Goal: Task Accomplishment & Management: Use online tool/utility

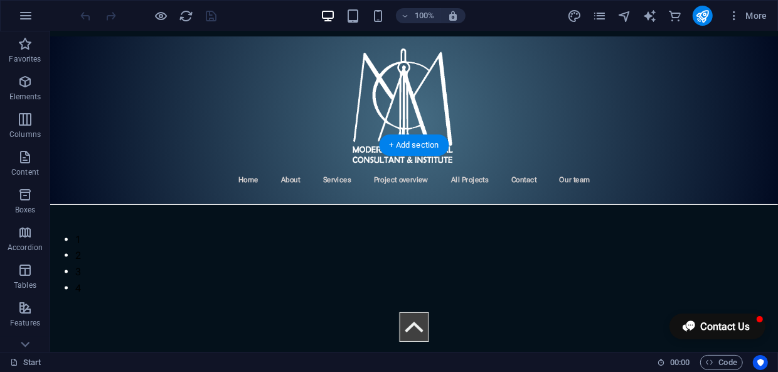
scroll to position [171, 0]
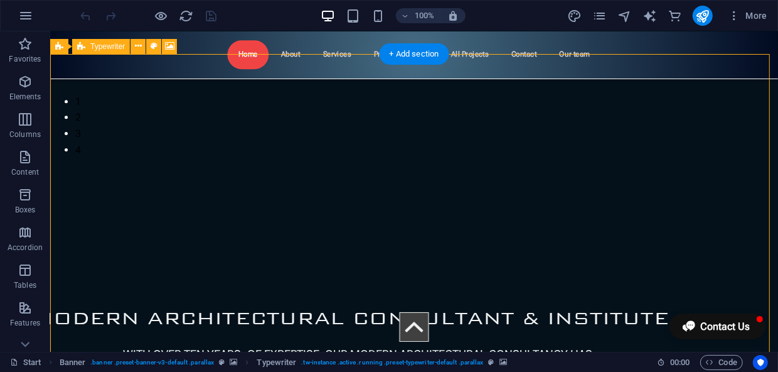
select select "%"
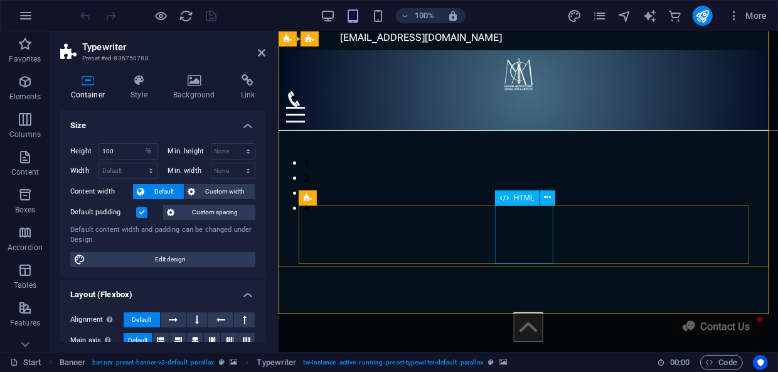
scroll to position [0, 0]
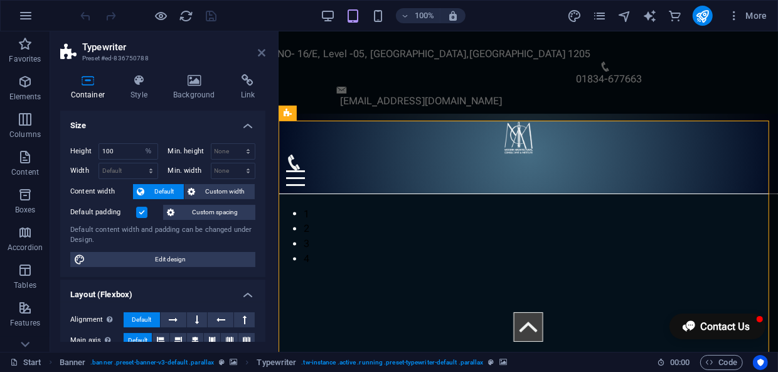
click at [261, 53] on icon at bounding box center [262, 53] width 8 height 10
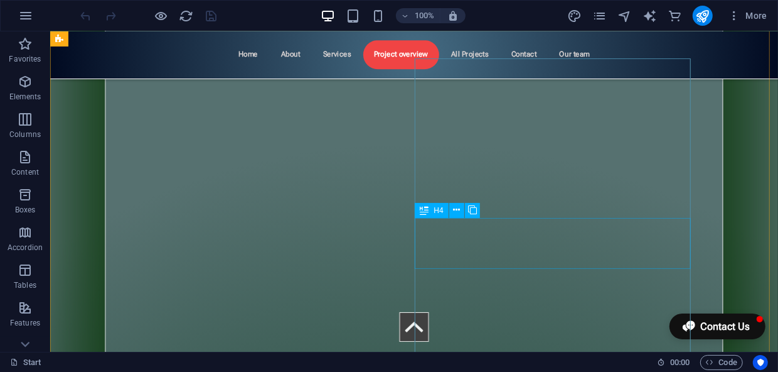
scroll to position [4963, 0]
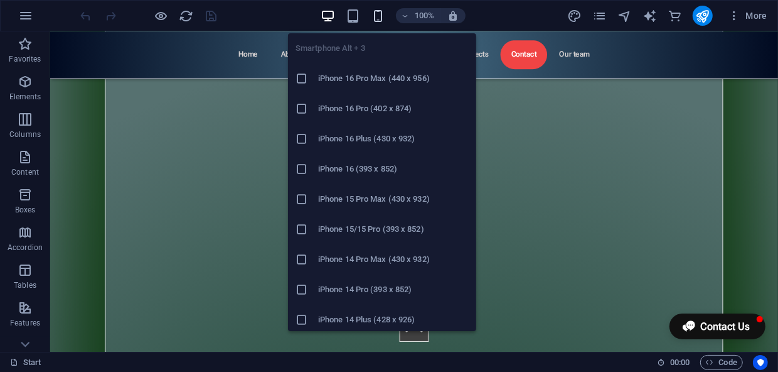
click at [377, 13] on icon "button" at bounding box center [378, 16] width 14 height 14
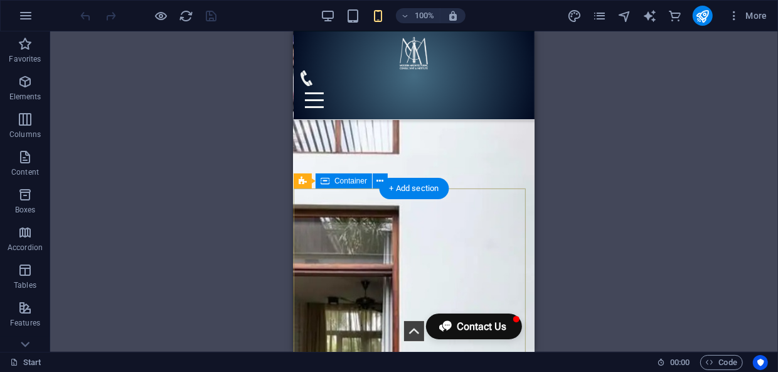
scroll to position [9662, 0]
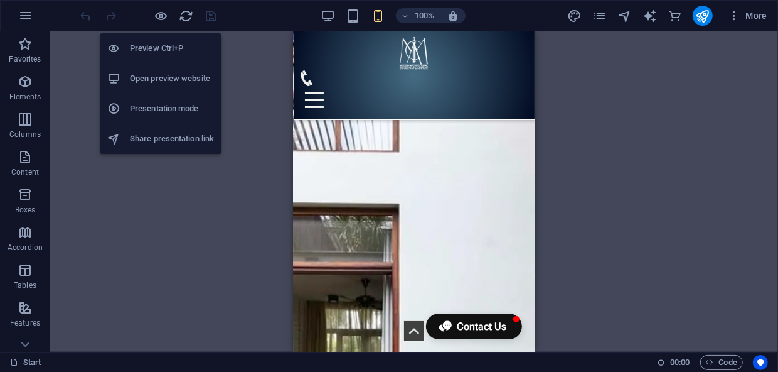
click at [163, 42] on h6 "Preview Ctrl+P" at bounding box center [172, 48] width 84 height 15
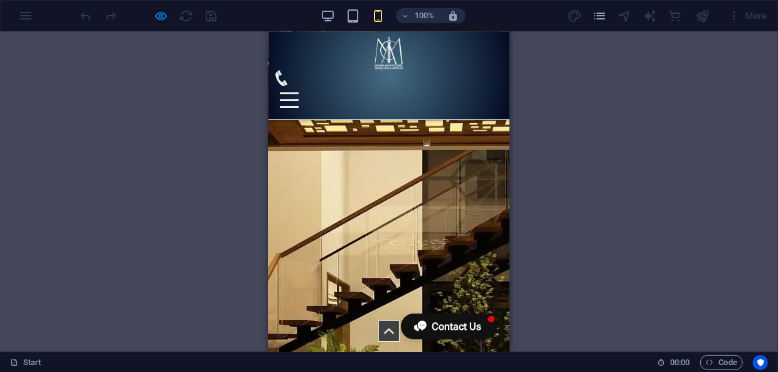
scroll to position [6150, 0]
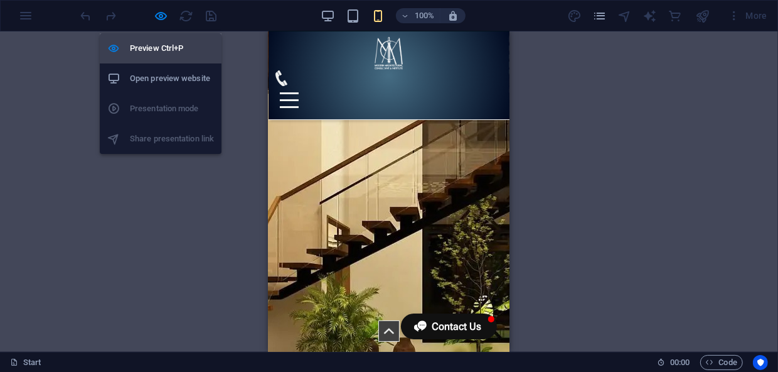
click at [166, 46] on h6 "Preview Ctrl+P" at bounding box center [172, 48] width 84 height 15
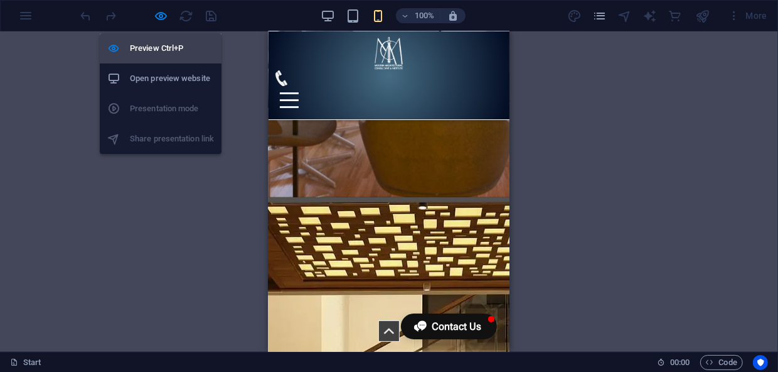
scroll to position [8456, 0]
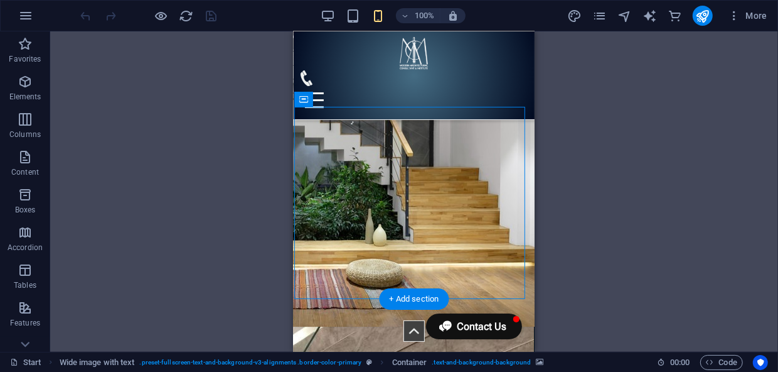
scroll to position [8512, 0]
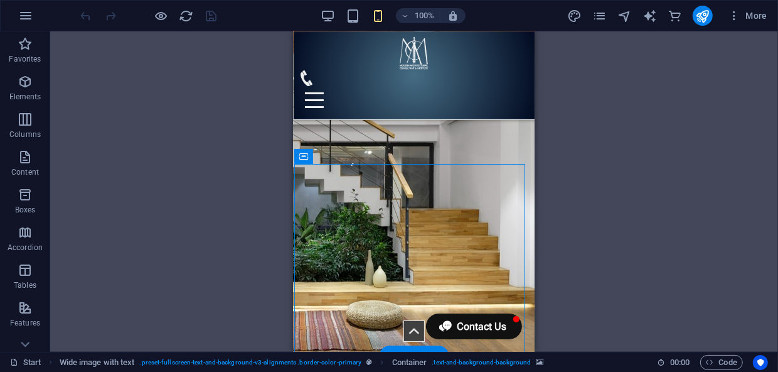
drag, startPoint x: 363, startPoint y: 181, endPoint x: 661, endPoint y: 215, distance: 300.0
select select "px"
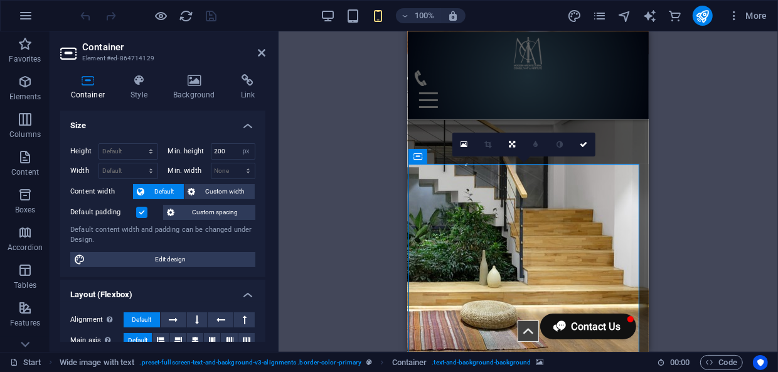
click at [142, 209] on label at bounding box center [141, 211] width 11 height 11
click at [0, 0] on input "Default padding" at bounding box center [0, 0] width 0 height 0
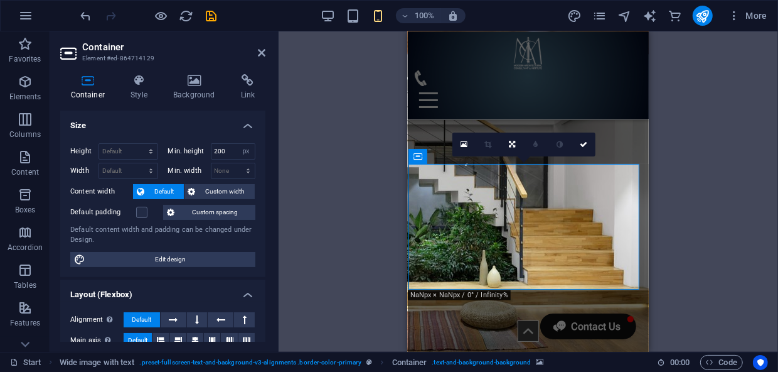
click at [584, 146] on icon at bounding box center [584, 145] width 8 height 8
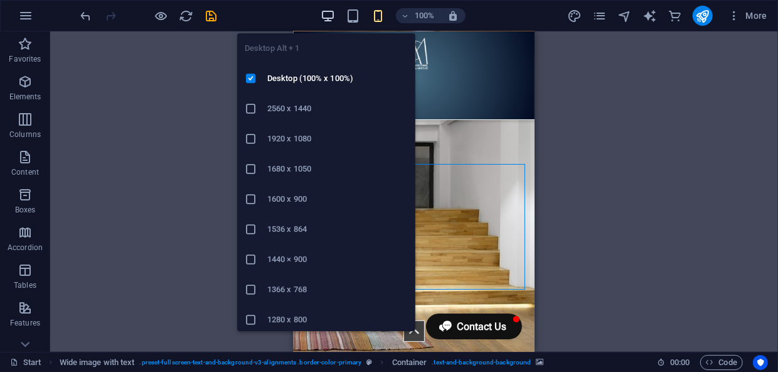
click at [326, 15] on icon "button" at bounding box center [328, 16] width 14 height 14
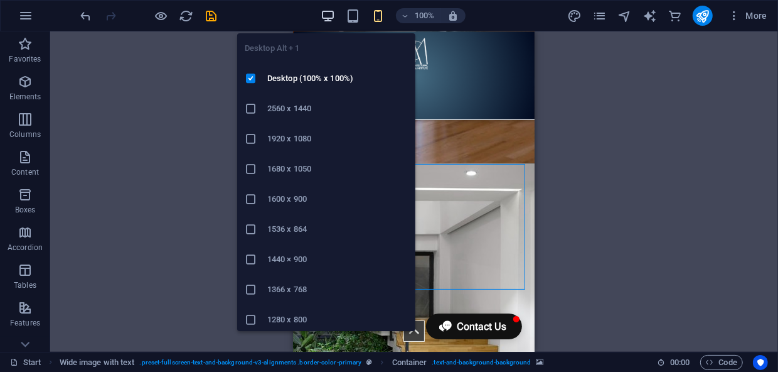
scroll to position [5390, 0]
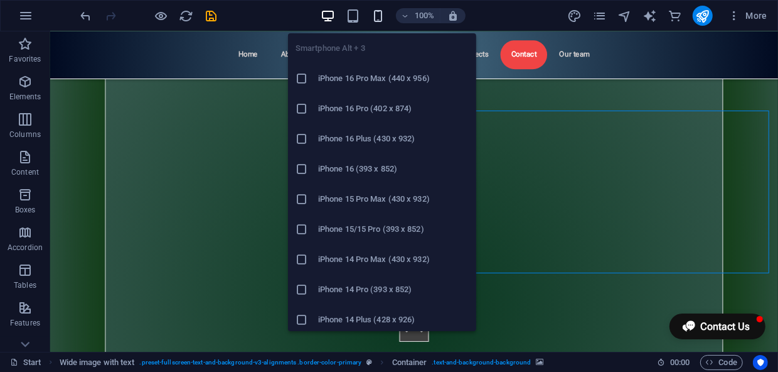
click at [381, 13] on icon "button" at bounding box center [378, 16] width 14 height 14
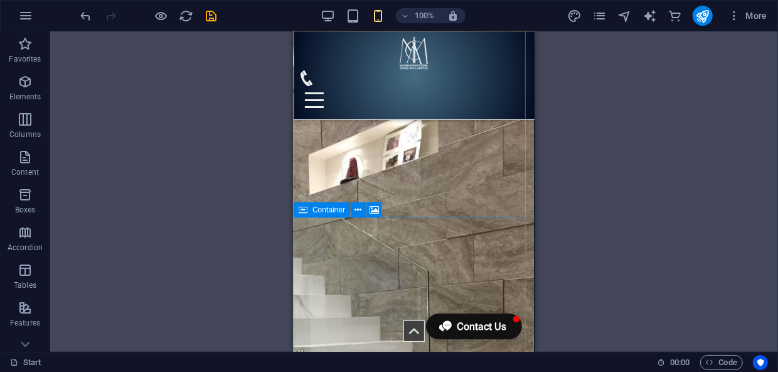
scroll to position [8947, 0]
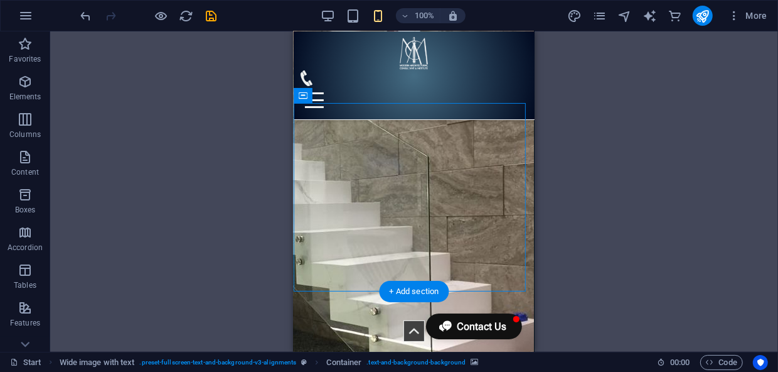
select select "px"
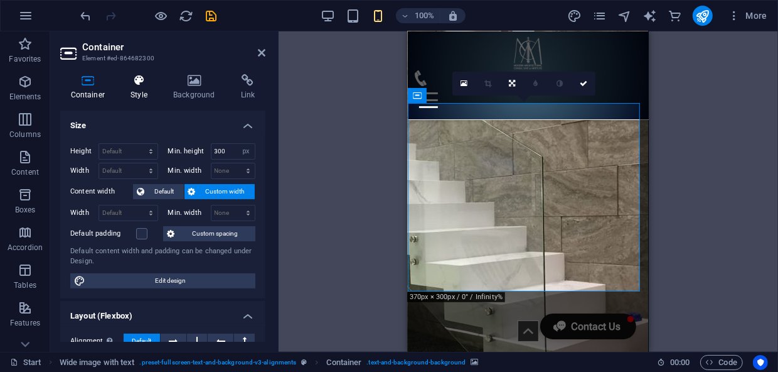
click at [150, 83] on icon at bounding box center [139, 80] width 38 height 13
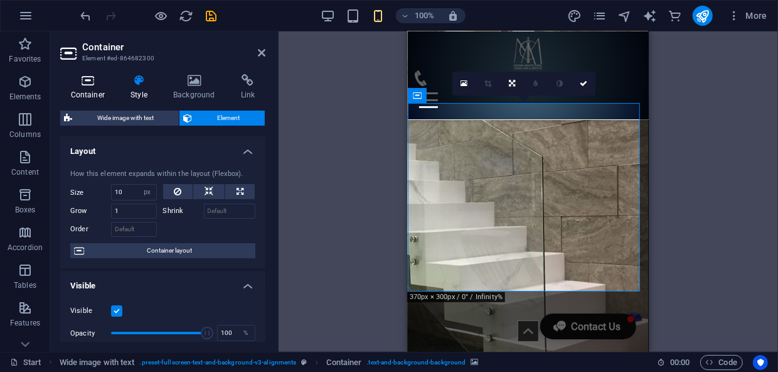
click at [95, 84] on icon at bounding box center [87, 80] width 55 height 13
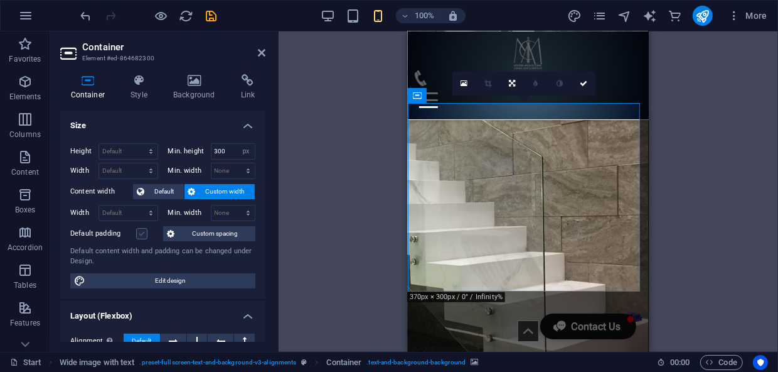
click at [144, 234] on label at bounding box center [141, 233] width 11 height 11
click at [0, 0] on input "Default padding" at bounding box center [0, 0] width 0 height 0
click at [144, 234] on label at bounding box center [141, 233] width 11 height 11
click at [0, 0] on input "Default padding" at bounding box center [0, 0] width 0 height 0
click at [578, 85] on link at bounding box center [584, 84] width 24 height 24
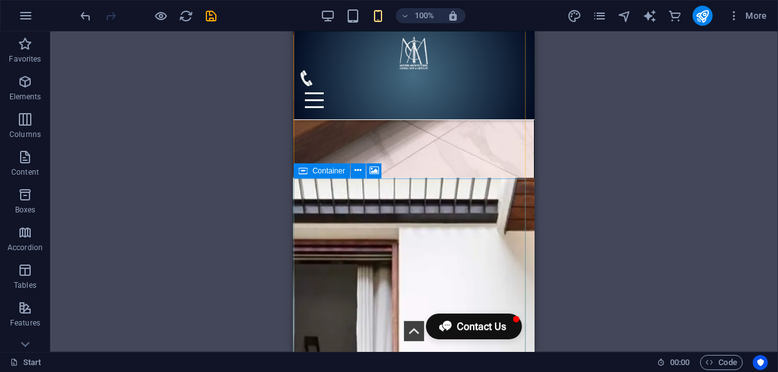
scroll to position [9347, 0]
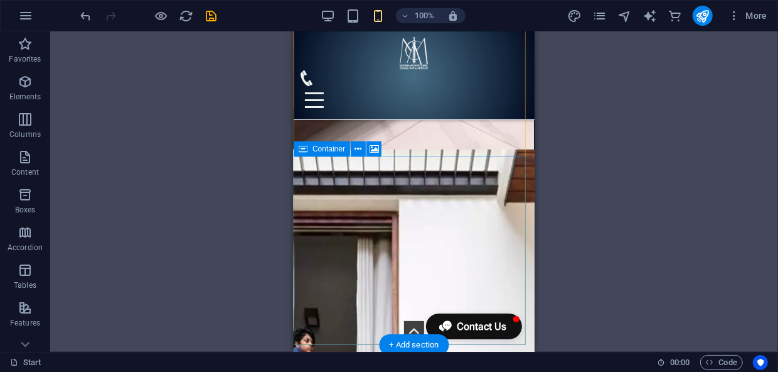
drag, startPoint x: 326, startPoint y: 194, endPoint x: 653, endPoint y: 226, distance: 329.2
select select "px"
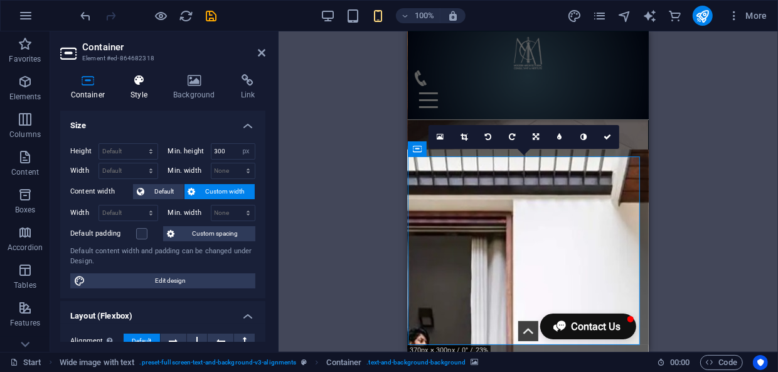
click at [141, 87] on h4 "Style" at bounding box center [141, 87] width 43 height 26
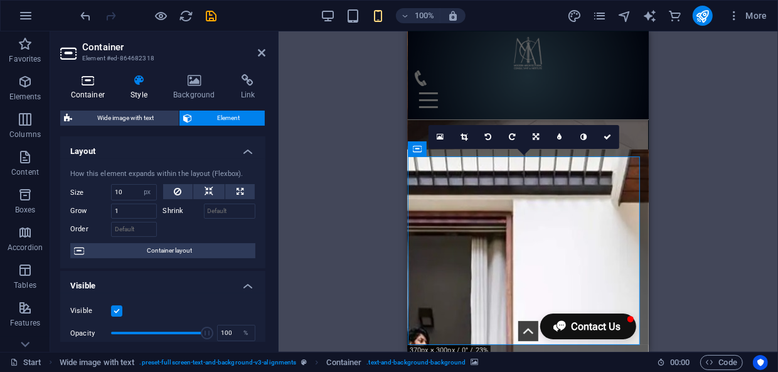
click at [84, 78] on icon at bounding box center [87, 80] width 55 height 13
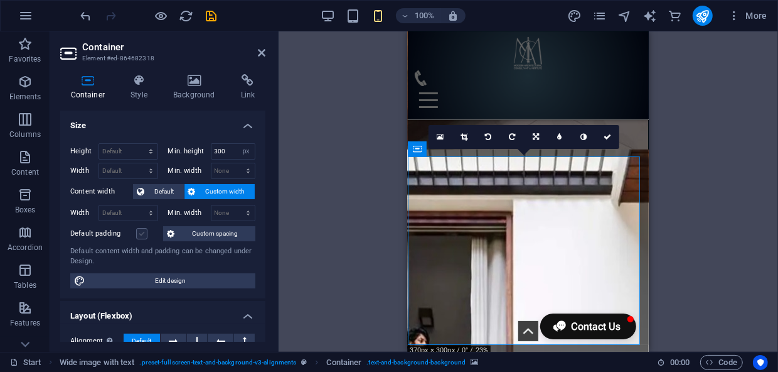
click at [143, 230] on label at bounding box center [141, 233] width 11 height 11
click at [0, 0] on input "Default padding" at bounding box center [0, 0] width 0 height 0
click at [143, 230] on label at bounding box center [141, 233] width 11 height 11
click at [0, 0] on input "Default padding" at bounding box center [0, 0] width 0 height 0
click at [607, 136] on icon at bounding box center [608, 137] width 8 height 8
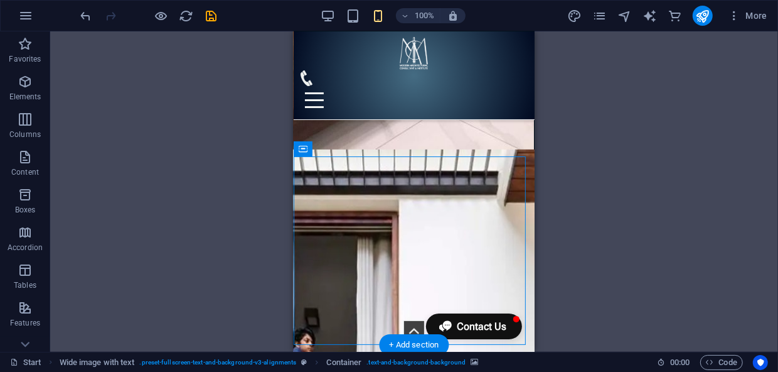
select select "px"
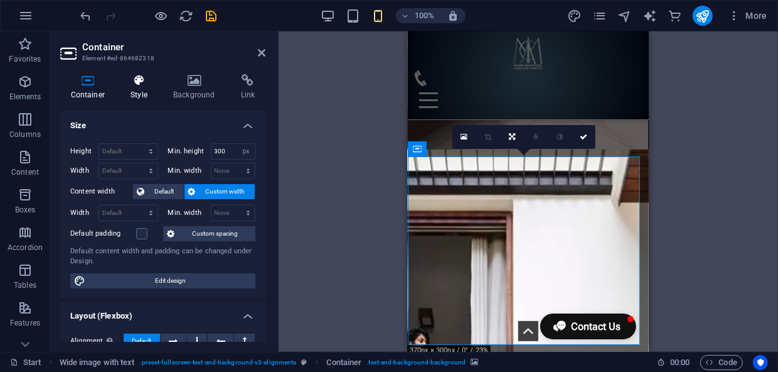
click at [131, 83] on icon at bounding box center [139, 80] width 38 height 13
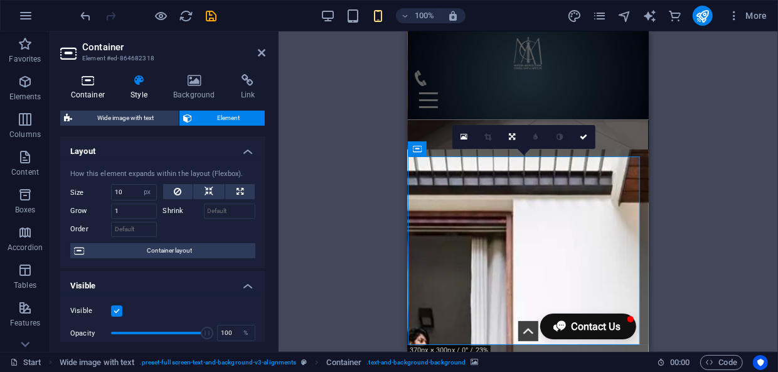
click at [91, 90] on h4 "Container" at bounding box center [90, 87] width 60 height 26
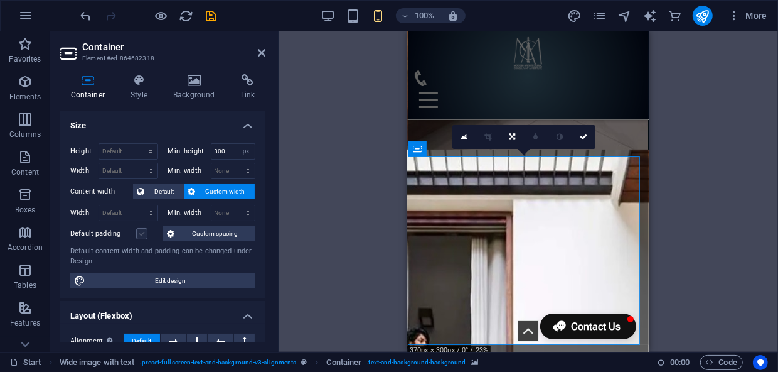
click at [144, 233] on label at bounding box center [141, 233] width 11 height 11
click at [0, 0] on input "Default padding" at bounding box center [0, 0] width 0 height 0
click at [144, 233] on label at bounding box center [141, 233] width 11 height 11
click at [0, 0] on input "Default padding" at bounding box center [0, 0] width 0 height 0
click at [586, 140] on icon at bounding box center [584, 137] width 8 height 8
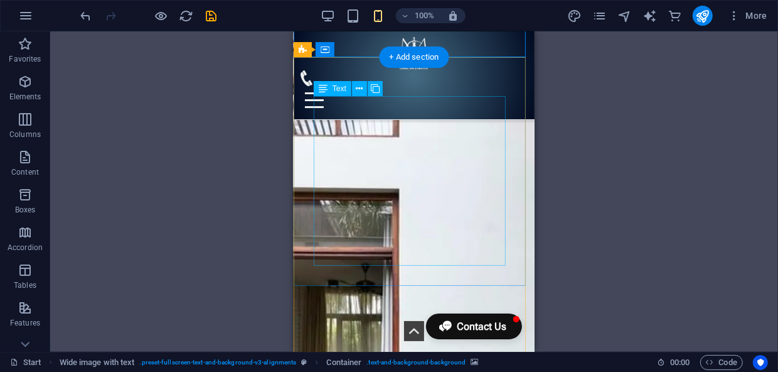
scroll to position [9746, 0]
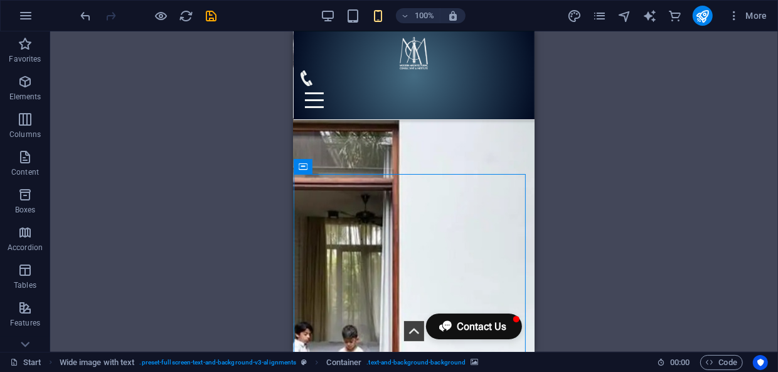
select select "px"
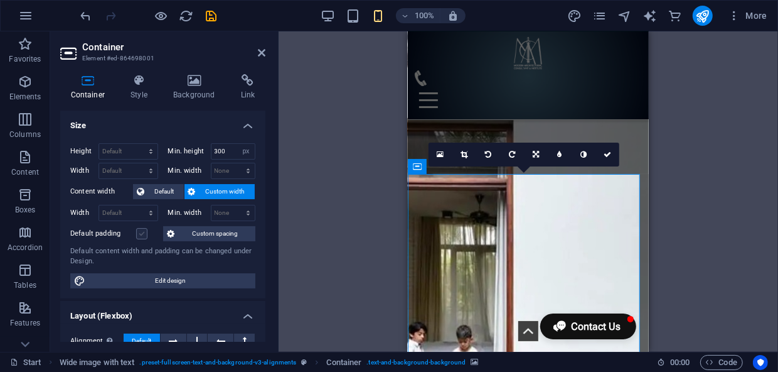
click at [142, 232] on label at bounding box center [141, 233] width 11 height 11
click at [0, 0] on input "Default padding" at bounding box center [0, 0] width 0 height 0
click at [142, 232] on label at bounding box center [141, 233] width 11 height 11
click at [0, 0] on input "Default padding" at bounding box center [0, 0] width 0 height 0
click at [607, 155] on icon at bounding box center [608, 155] width 8 height 8
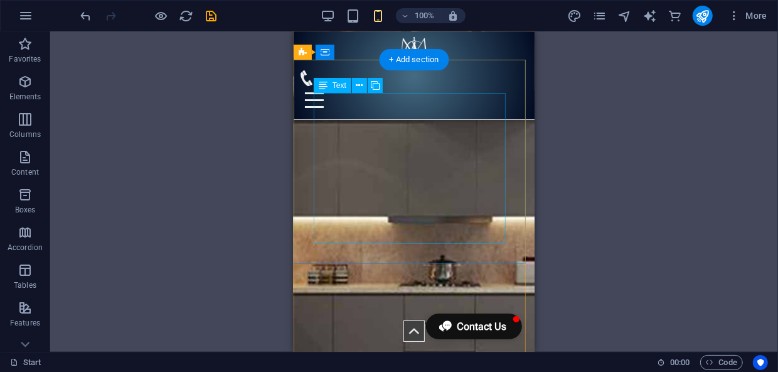
scroll to position [11857, 0]
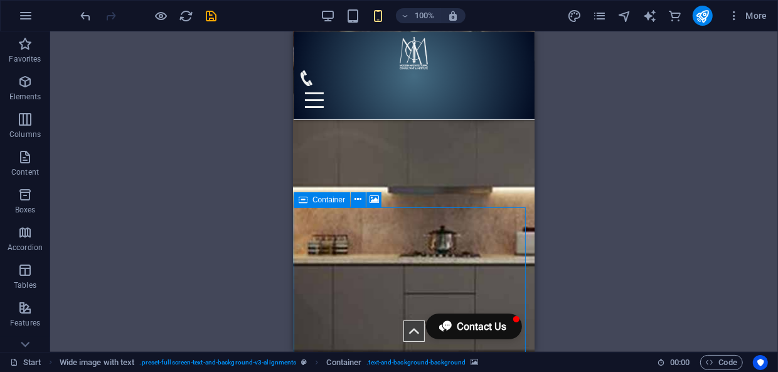
click at [317, 227] on div "Drag here to replace the existing content. Press “Ctrl” if you want to create a…" at bounding box center [414, 191] width 728 height 320
select select "px"
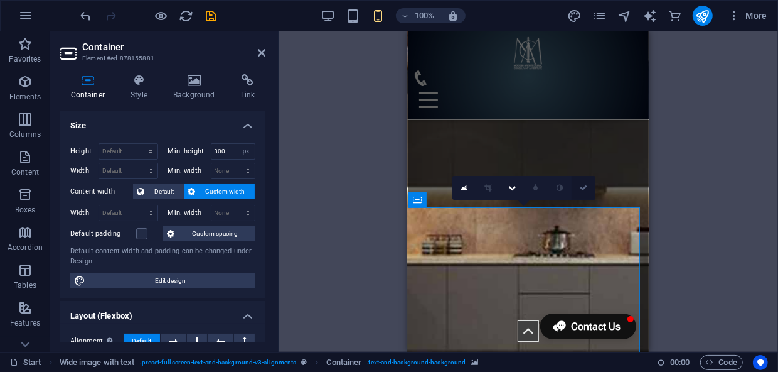
click at [586, 190] on icon at bounding box center [584, 188] width 8 height 8
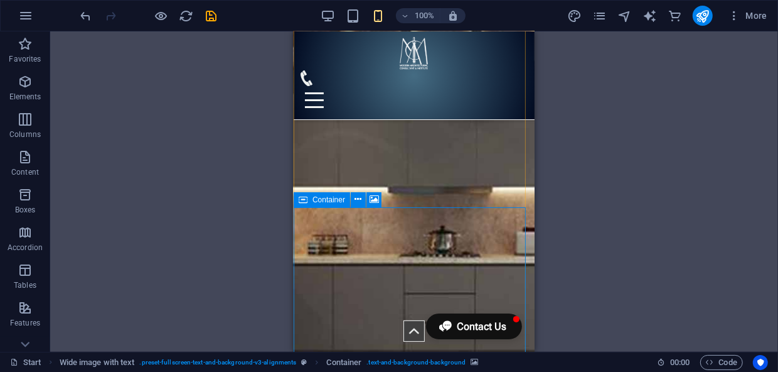
select select "px"
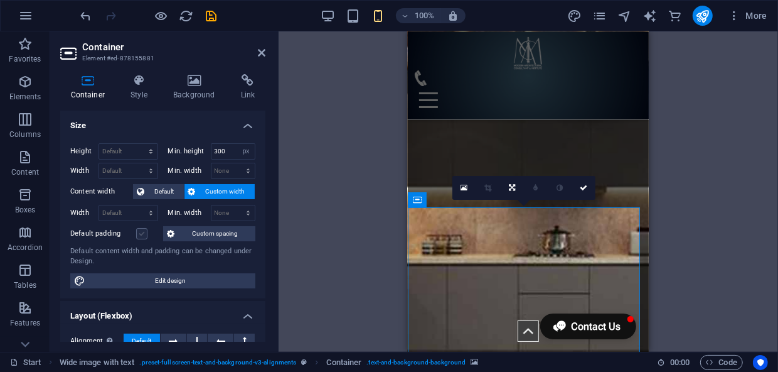
click at [143, 233] on label at bounding box center [141, 233] width 11 height 11
click at [0, 0] on input "Default padding" at bounding box center [0, 0] width 0 height 0
click at [143, 233] on label at bounding box center [141, 233] width 11 height 11
click at [0, 0] on input "Default padding" at bounding box center [0, 0] width 0 height 0
click at [584, 188] on icon at bounding box center [584, 188] width 8 height 8
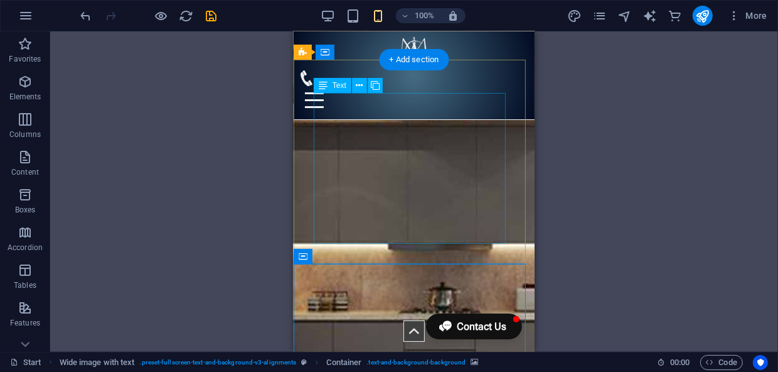
scroll to position [11800, 0]
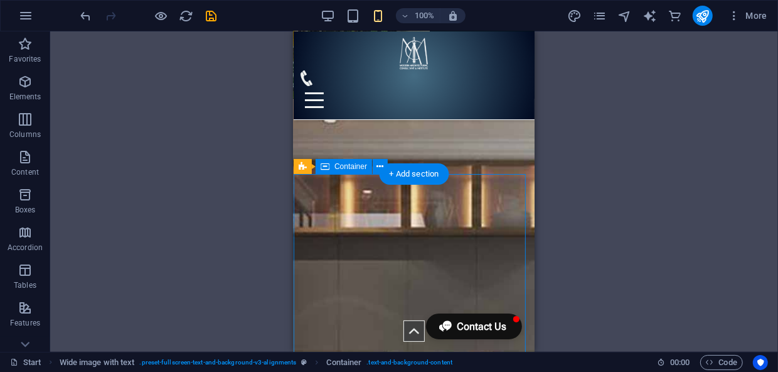
scroll to position [11686, 0]
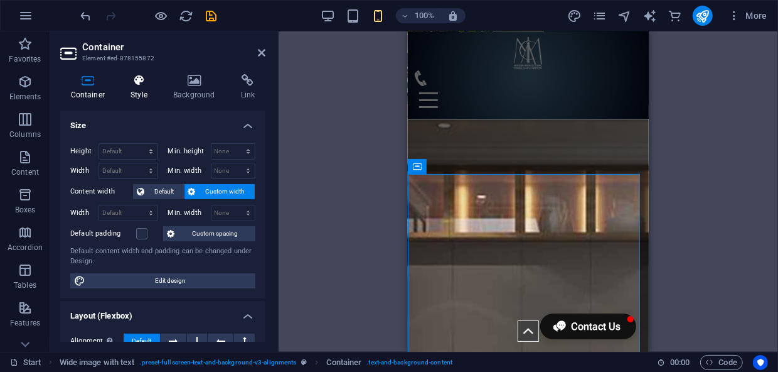
click at [142, 87] on h4 "Style" at bounding box center [141, 87] width 43 height 26
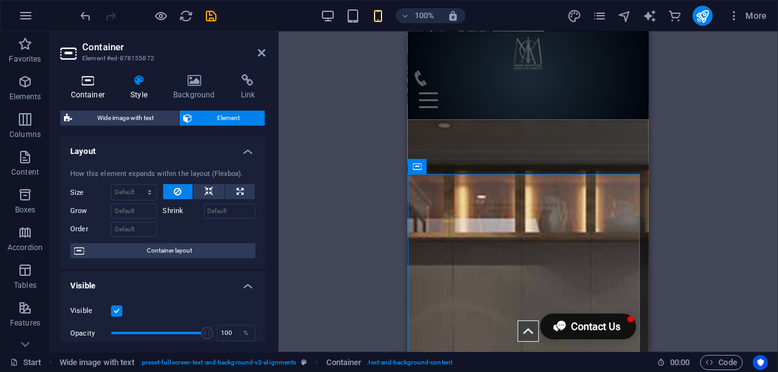
click at [87, 80] on icon at bounding box center [87, 80] width 55 height 13
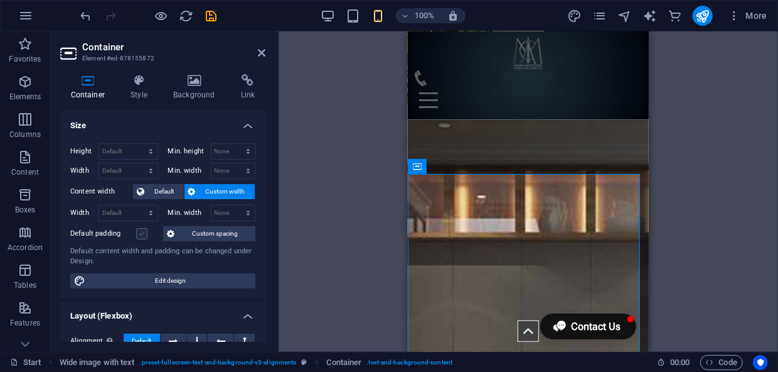
click at [144, 230] on label at bounding box center [141, 233] width 11 height 11
click at [0, 0] on input "Default padding" at bounding box center [0, 0] width 0 height 0
click at [144, 230] on label at bounding box center [141, 233] width 11 height 11
click at [0, 0] on input "Default padding" at bounding box center [0, 0] width 0 height 0
click at [263, 52] on icon at bounding box center [262, 53] width 8 height 10
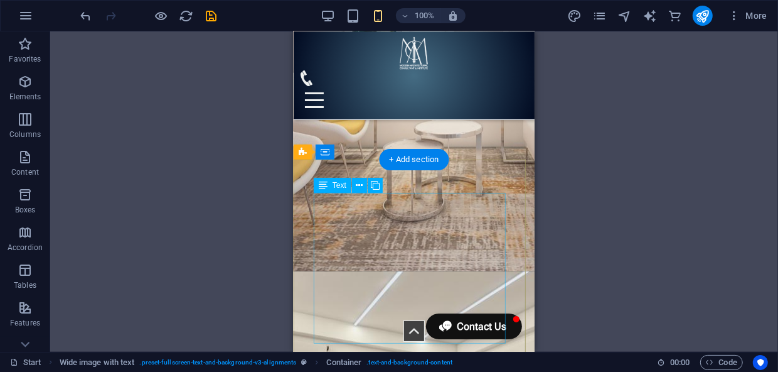
scroll to position [12256, 0]
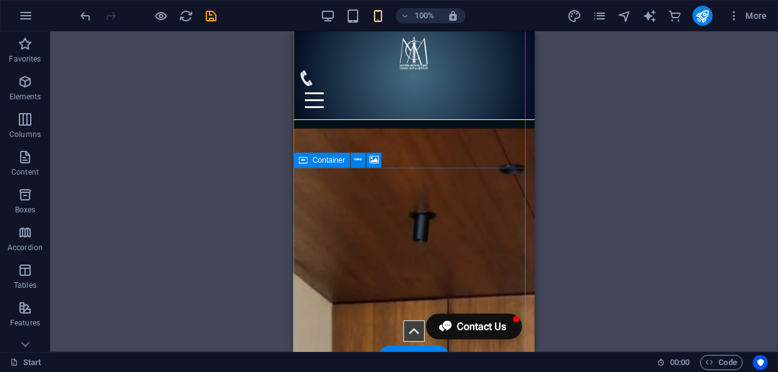
scroll to position [13055, 0]
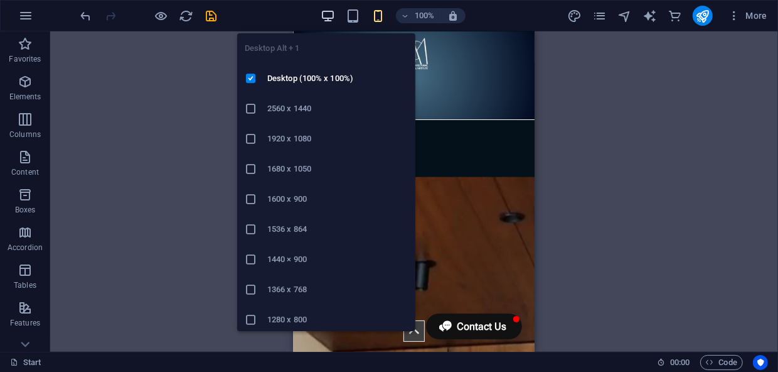
click at [324, 15] on icon "button" at bounding box center [328, 16] width 14 height 14
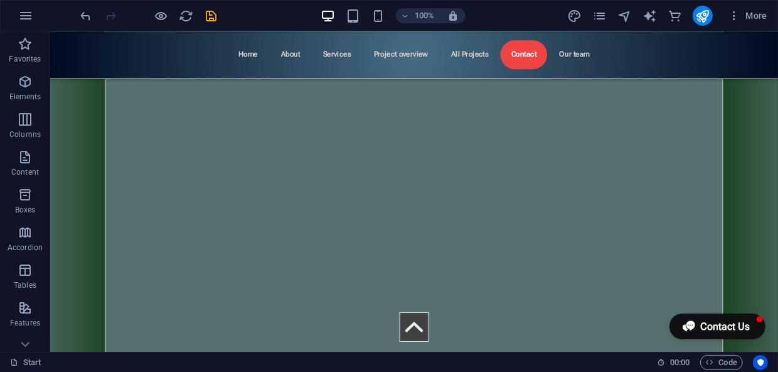
scroll to position [7635, 0]
click at [214, 18] on icon "save" at bounding box center [212, 16] width 14 height 14
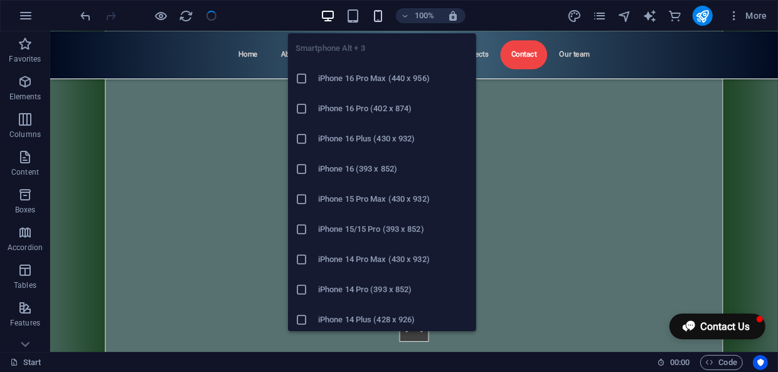
click at [379, 19] on icon "button" at bounding box center [378, 16] width 14 height 14
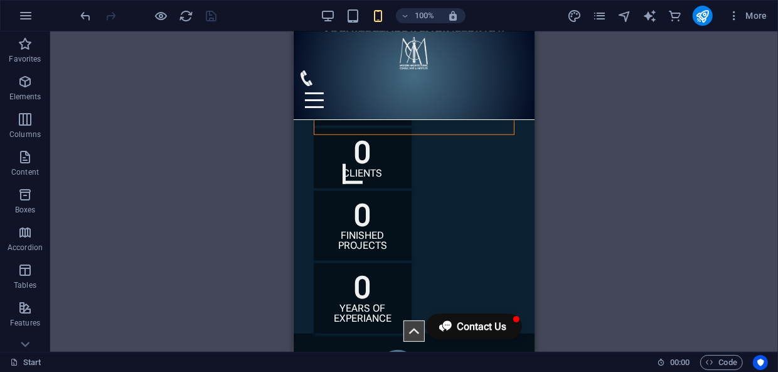
scroll to position [552, 0]
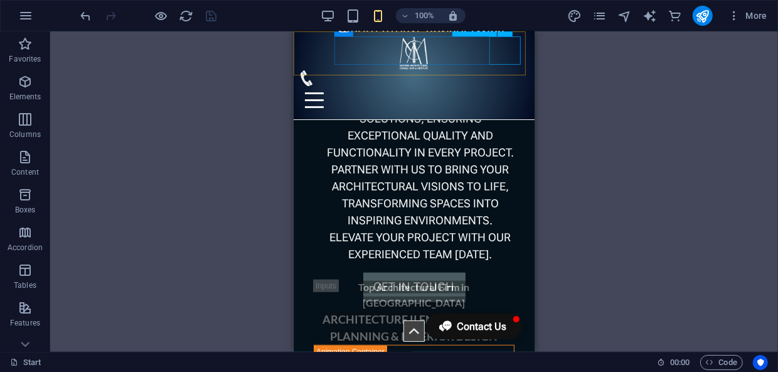
click at [508, 85] on div at bounding box center [413, 99] width 231 height 28
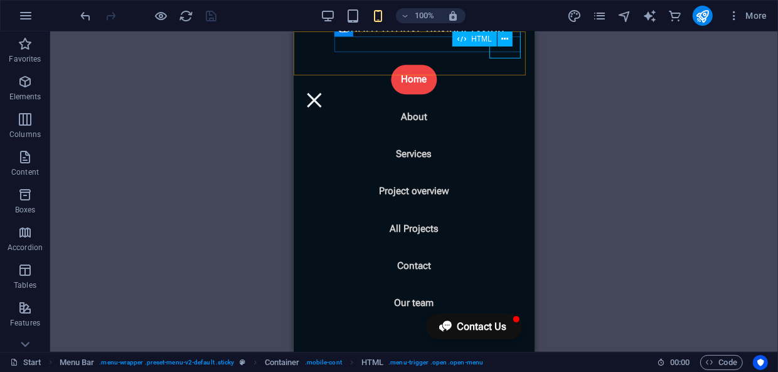
click at [329, 85] on div at bounding box center [313, 99] width 31 height 28
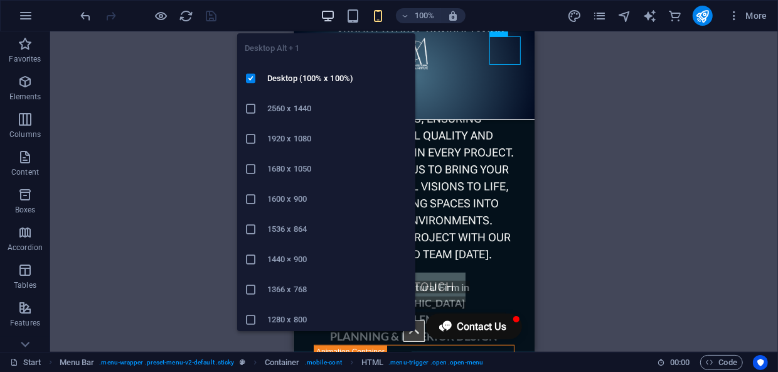
click at [324, 17] on icon "button" at bounding box center [328, 16] width 14 height 14
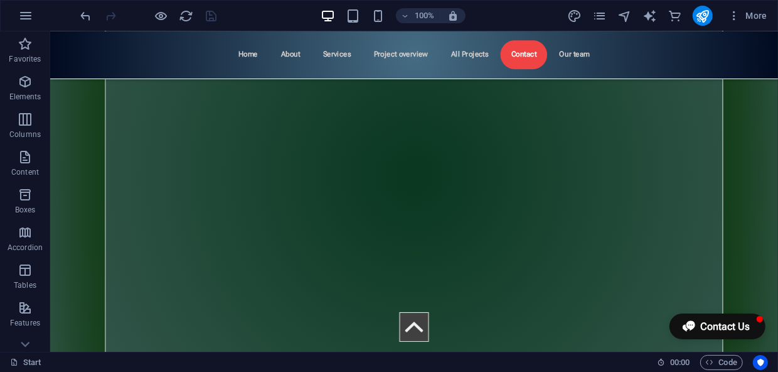
scroll to position [5536, 0]
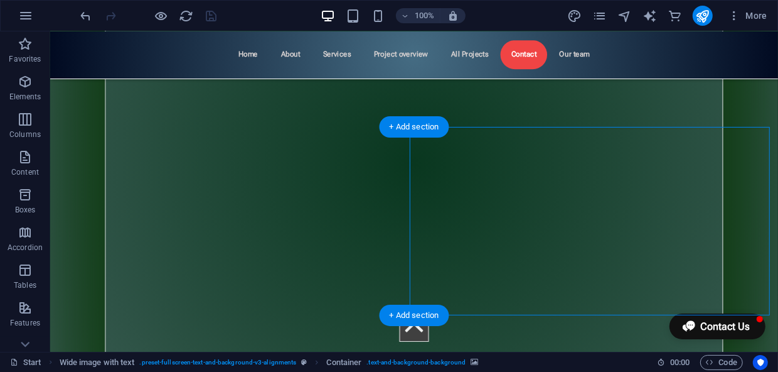
drag, startPoint x: 763, startPoint y: 245, endPoint x: 774, endPoint y: 260, distance: 18.5
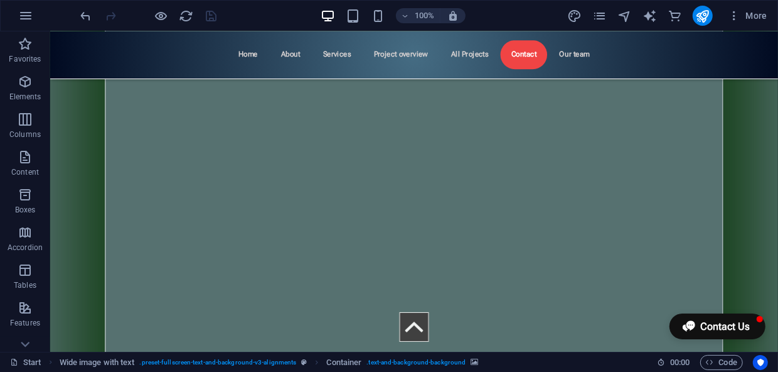
scroll to position [8119, 0]
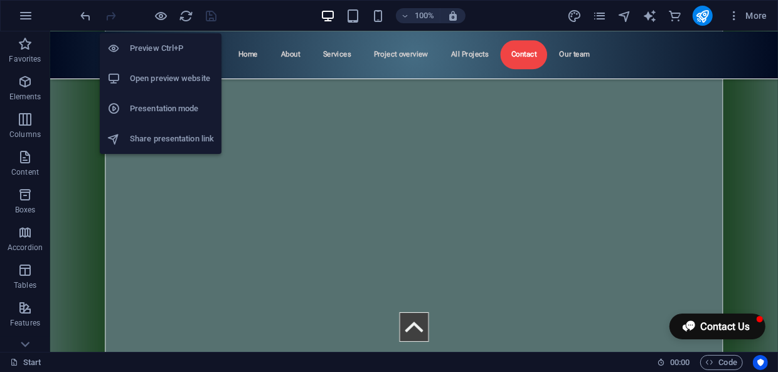
click at [157, 40] on li "Preview Ctrl+P" at bounding box center [161, 48] width 122 height 30
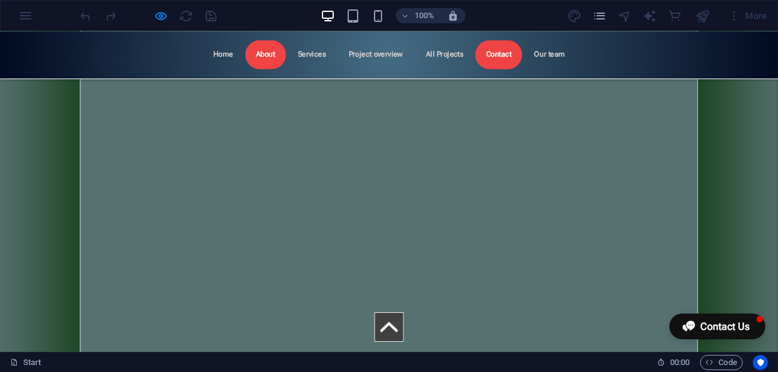
click at [264, 56] on link "About" at bounding box center [265, 54] width 41 height 29
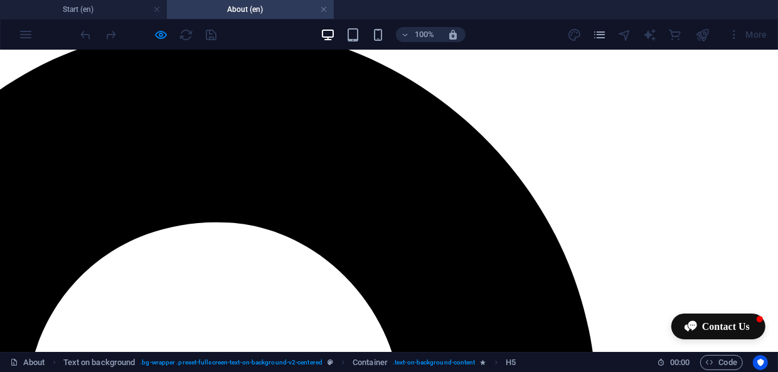
scroll to position [114, 0]
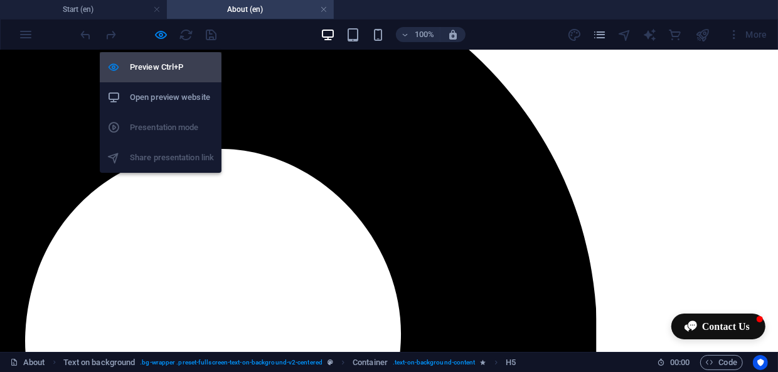
click at [163, 61] on h6 "Preview Ctrl+P" at bounding box center [172, 67] width 84 height 15
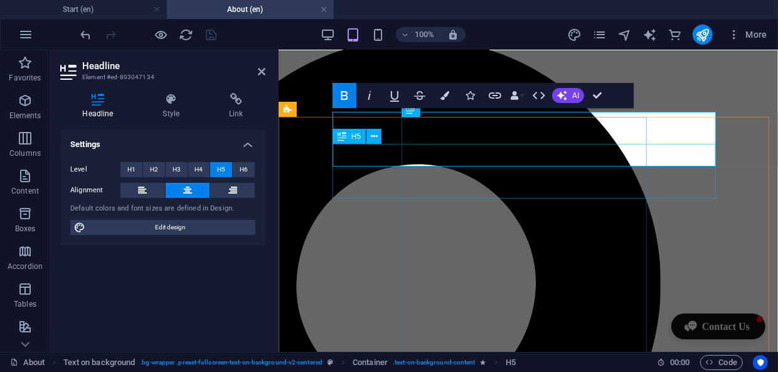
scroll to position [26, 0]
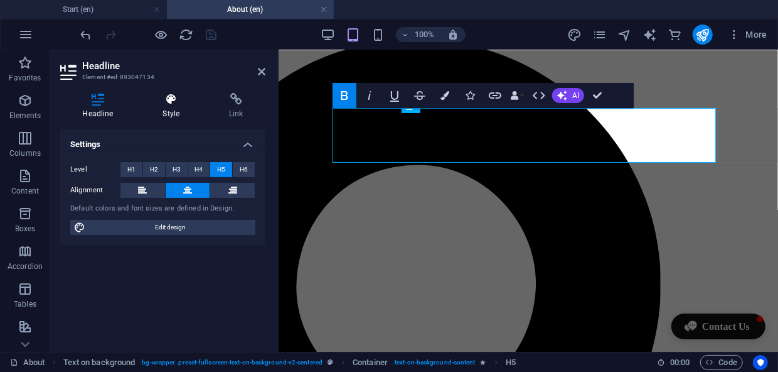
click at [183, 104] on icon at bounding box center [172, 99] width 62 height 13
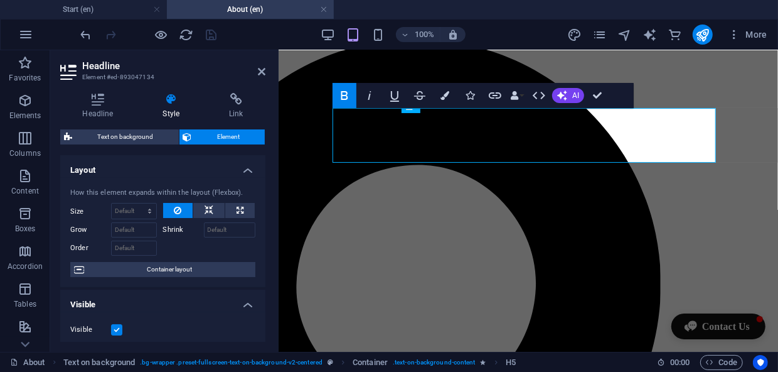
click at [119, 328] on label at bounding box center [116, 329] width 11 height 11
click at [0, 0] on input "Visible" at bounding box center [0, 0] width 0 height 0
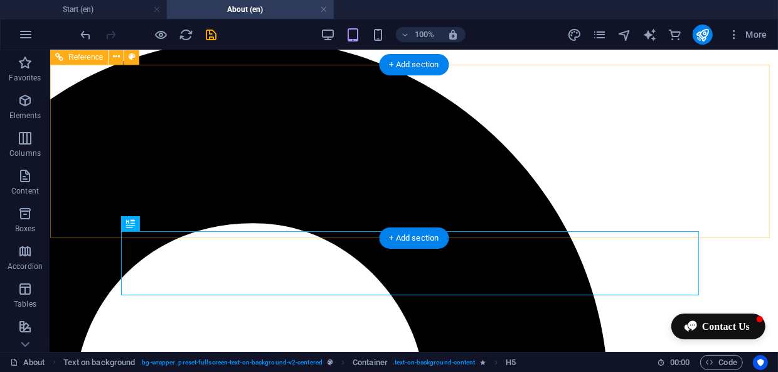
scroll to position [11, 0]
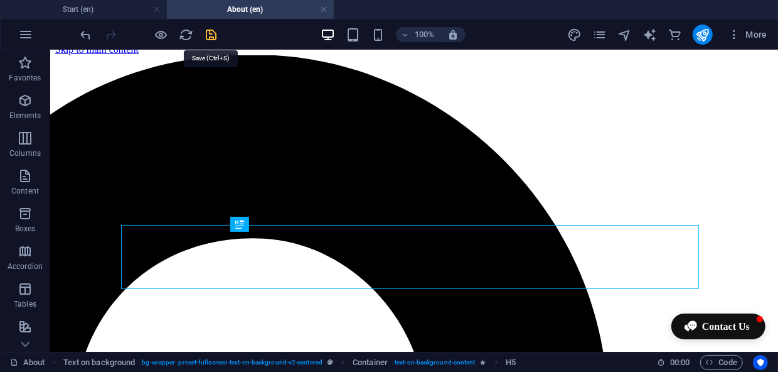
click at [211, 31] on icon "save" at bounding box center [212, 35] width 14 height 14
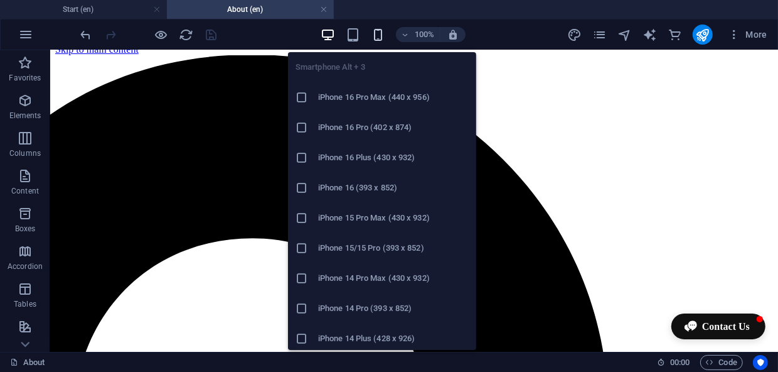
click at [377, 31] on icon "button" at bounding box center [378, 35] width 14 height 14
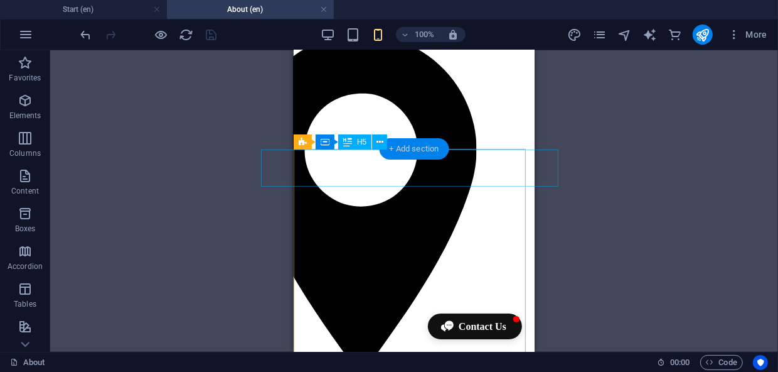
scroll to position [9, 0]
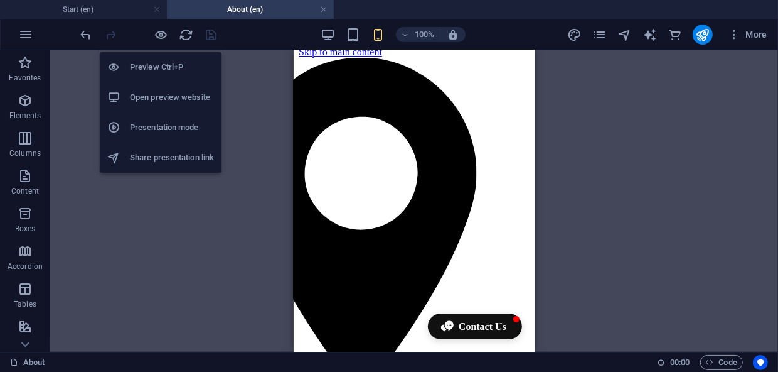
click at [164, 65] on h6 "Preview Ctrl+P" at bounding box center [172, 67] width 84 height 15
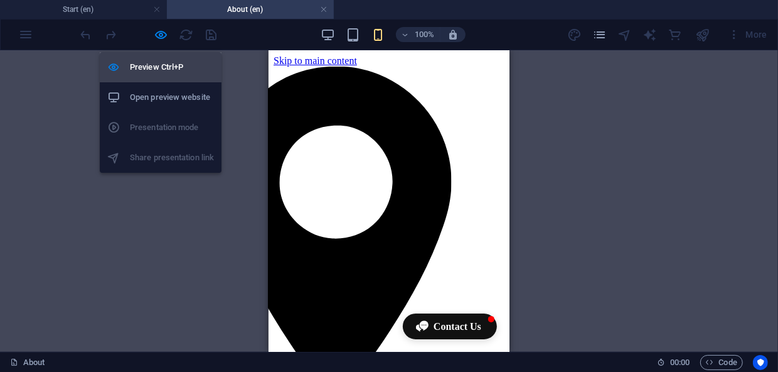
click at [163, 67] on h6 "Preview Ctrl+P" at bounding box center [172, 67] width 84 height 15
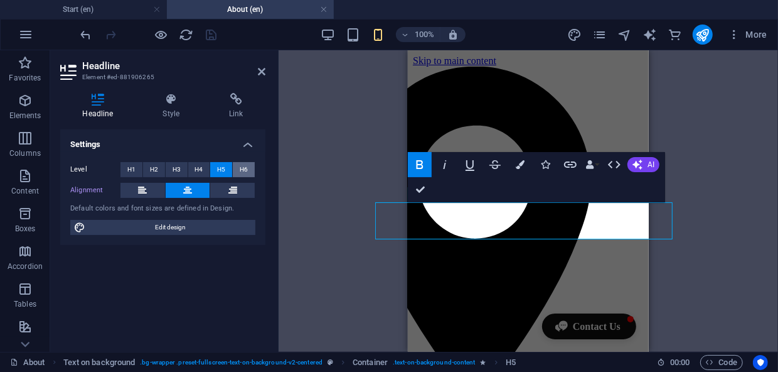
click at [245, 168] on span "H6" at bounding box center [244, 169] width 8 height 15
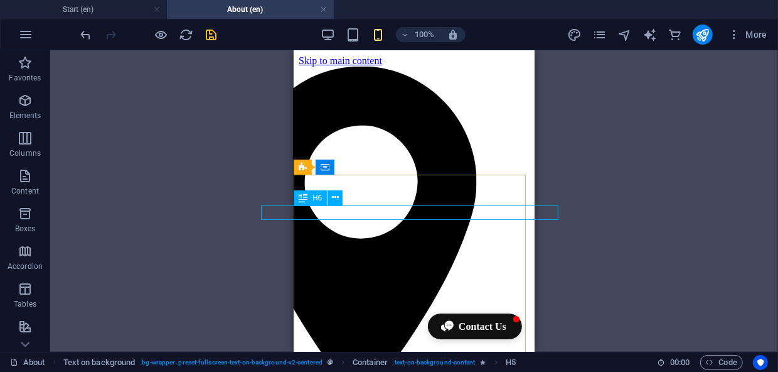
click at [313, 200] on span "H6" at bounding box center [317, 198] width 9 height 8
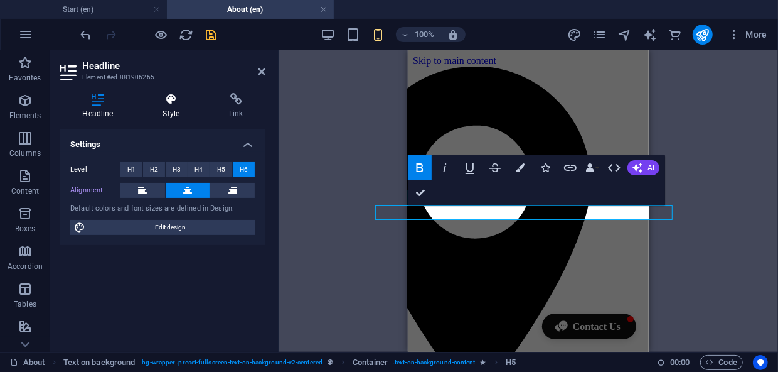
click at [173, 97] on icon at bounding box center [172, 99] width 62 height 13
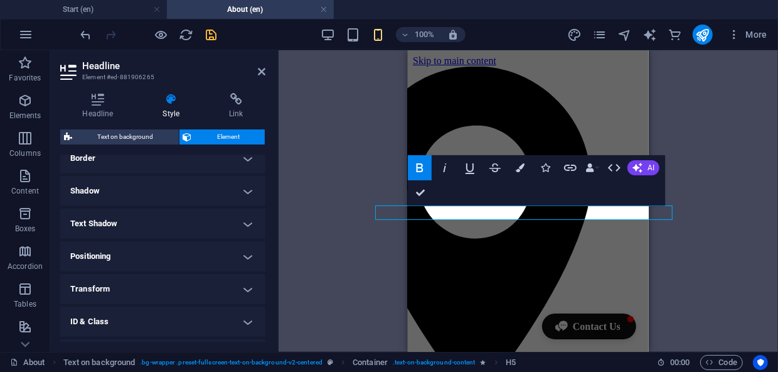
scroll to position [285, 0]
click at [247, 293] on h4 "Transform" at bounding box center [162, 287] width 205 height 30
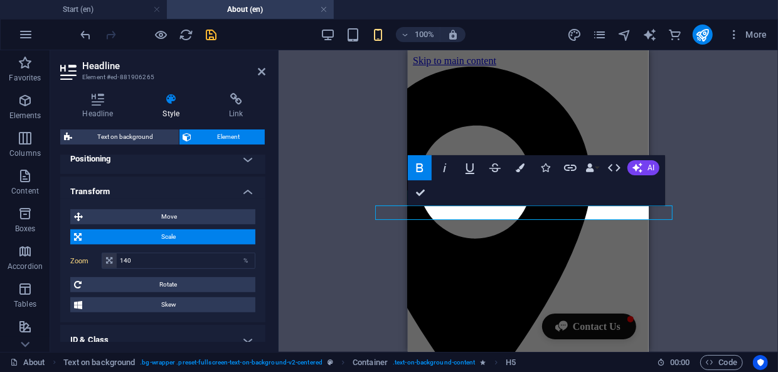
scroll to position [399, 0]
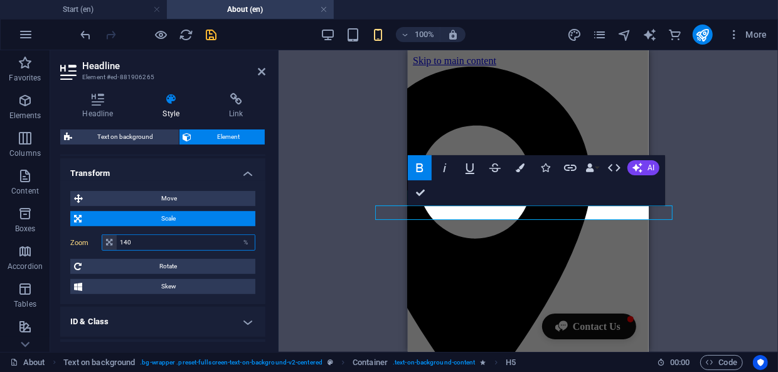
drag, startPoint x: 124, startPoint y: 240, endPoint x: 145, endPoint y: 240, distance: 21.3
click at [145, 240] on input "140" at bounding box center [186, 242] width 138 height 15
type input "120"
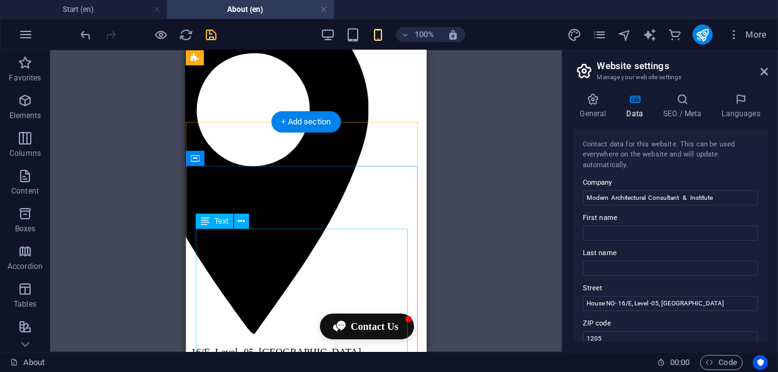
scroll to position [0, 0]
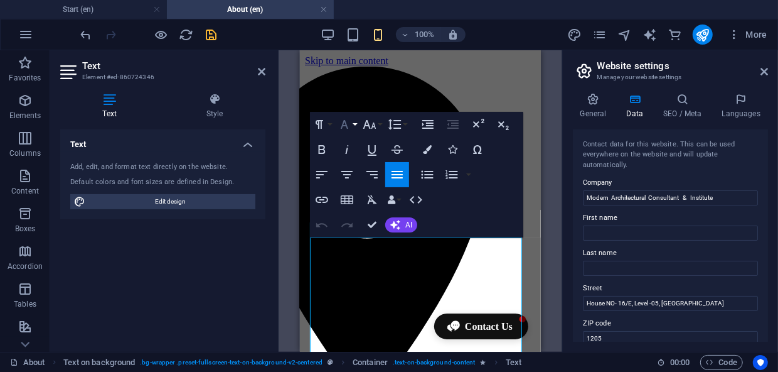
click at [348, 123] on icon "button" at bounding box center [344, 124] width 15 height 15
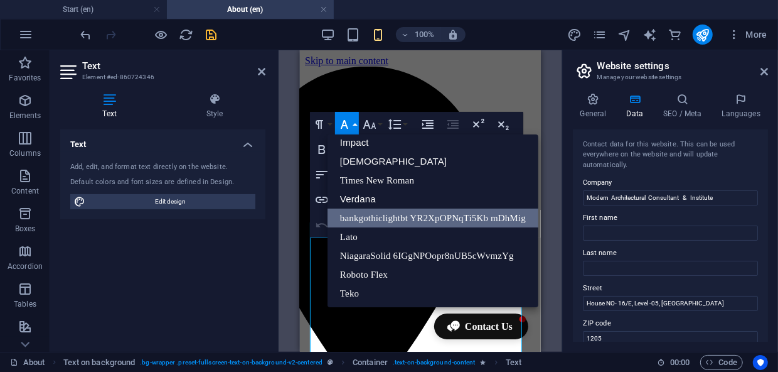
scroll to position [44, 0]
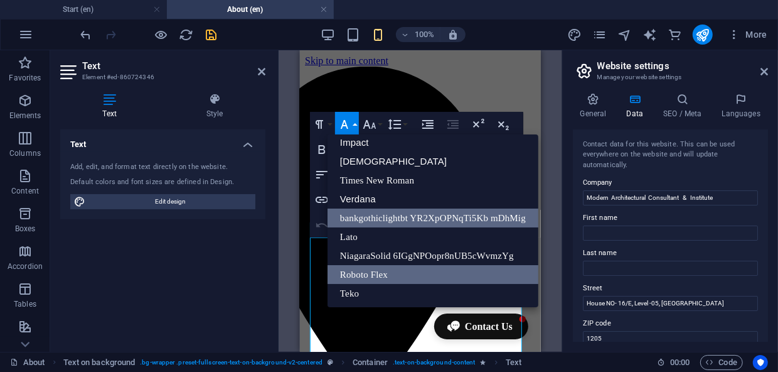
click at [358, 271] on link "Roboto Flex" at bounding box center [433, 274] width 211 height 19
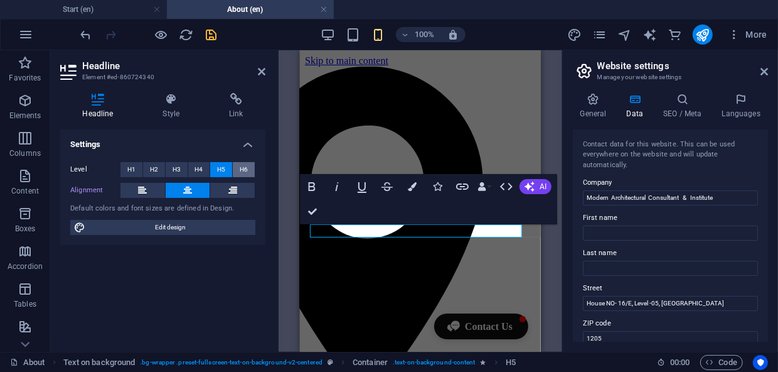
click at [245, 170] on span "H6" at bounding box center [244, 169] width 8 height 15
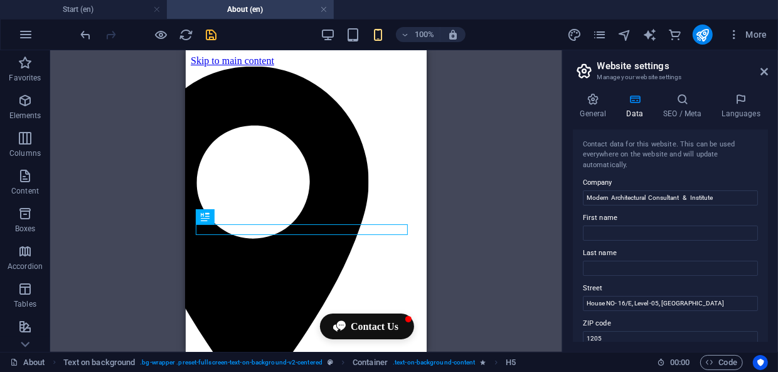
click at [473, 214] on div "Text on background H5 Text on background Text on background Container Reference…" at bounding box center [306, 200] width 512 height 301
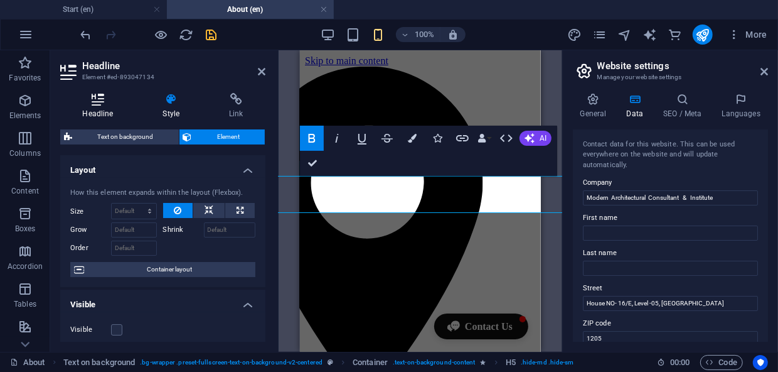
click at [100, 104] on icon at bounding box center [97, 99] width 75 height 13
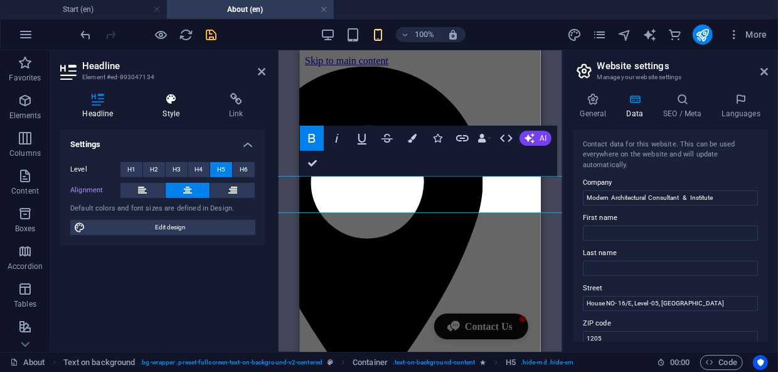
click at [178, 105] on h4 "Style" at bounding box center [174, 106] width 67 height 26
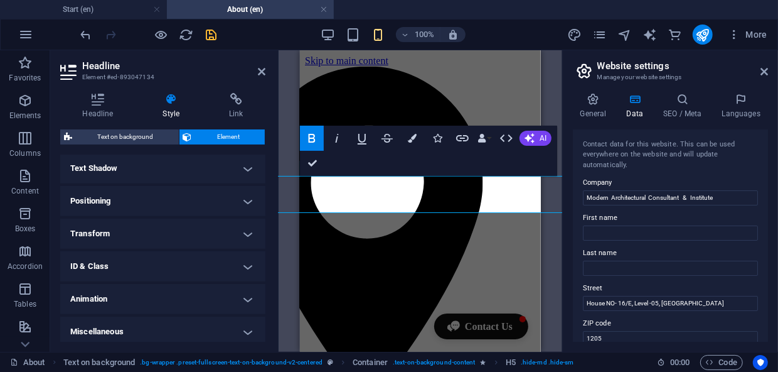
scroll to position [342, 0]
click at [250, 228] on h4 "Transform" at bounding box center [162, 230] width 205 height 30
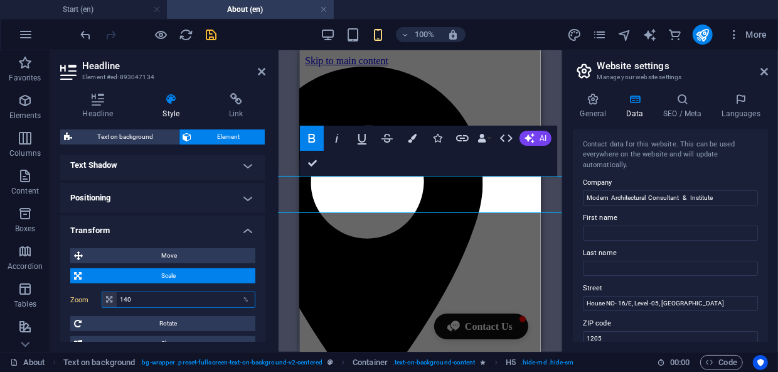
drag, startPoint x: 133, startPoint y: 293, endPoint x: 104, endPoint y: 296, distance: 29.0
click at [104, 296] on div "140 %" at bounding box center [179, 299] width 154 height 16
type input "100"
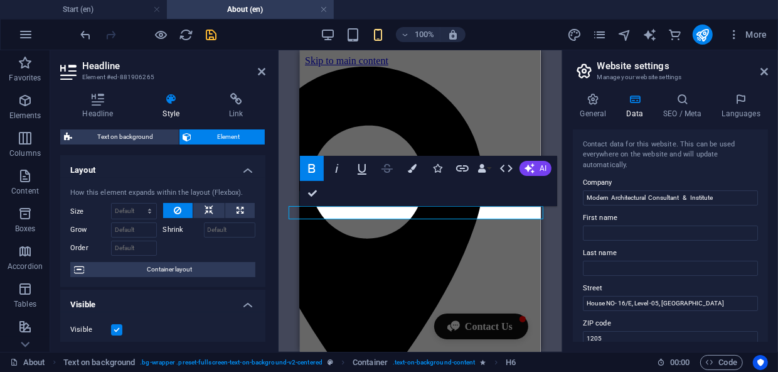
click at [388, 170] on icon "button" at bounding box center [387, 168] width 11 height 9
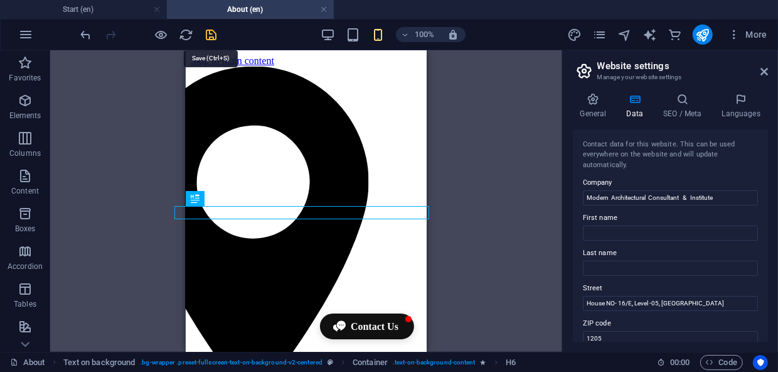
click at [211, 34] on icon "save" at bounding box center [212, 35] width 14 height 14
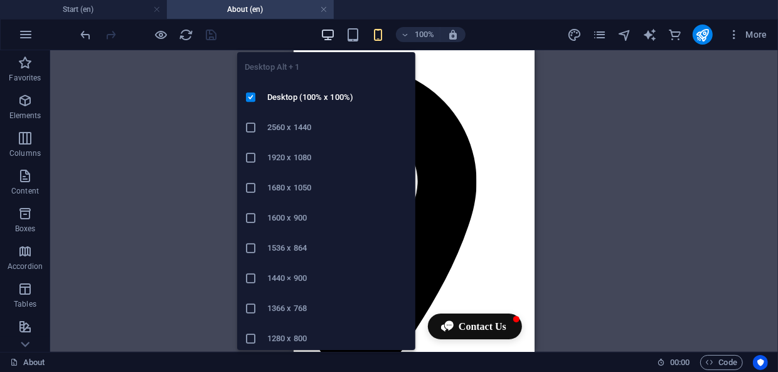
click at [329, 28] on icon "button" at bounding box center [328, 35] width 14 height 14
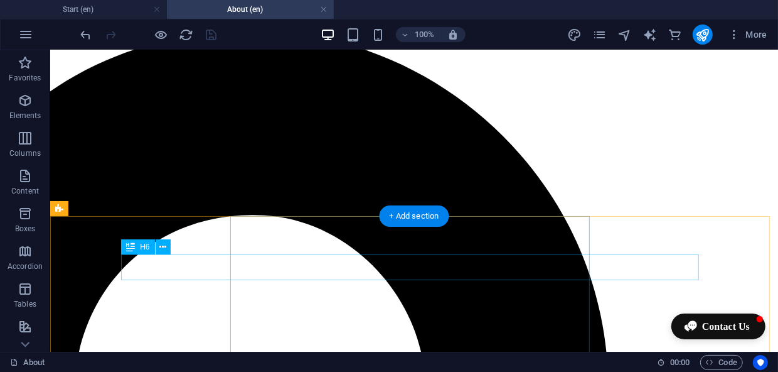
scroll to position [56, 0]
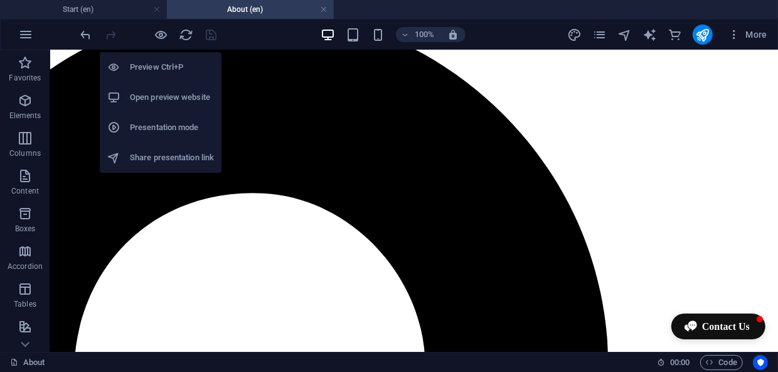
click at [164, 68] on h6 "Preview Ctrl+P" at bounding box center [172, 67] width 84 height 15
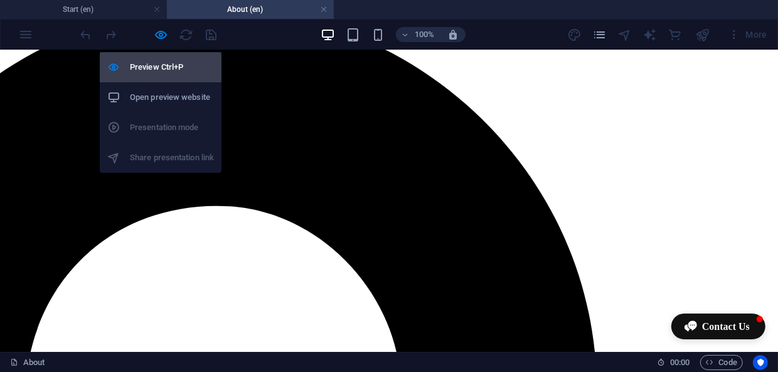
click at [161, 58] on li "Preview Ctrl+P" at bounding box center [161, 67] width 122 height 30
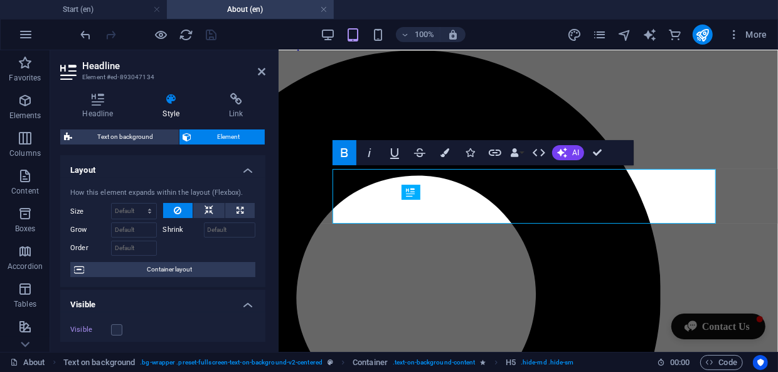
scroll to position [0, 0]
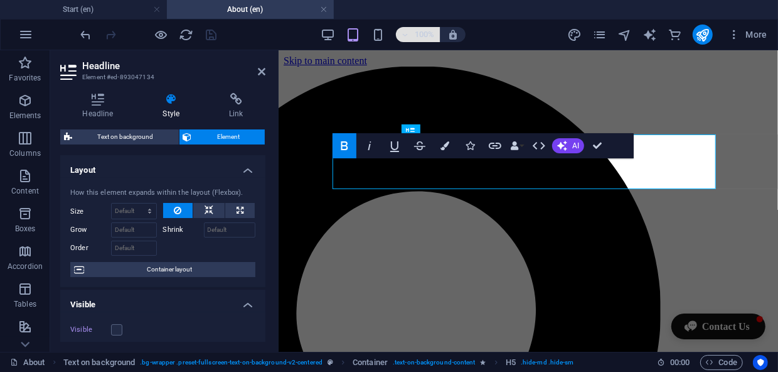
click at [425, 29] on h6 "100%" at bounding box center [425, 34] width 20 height 15
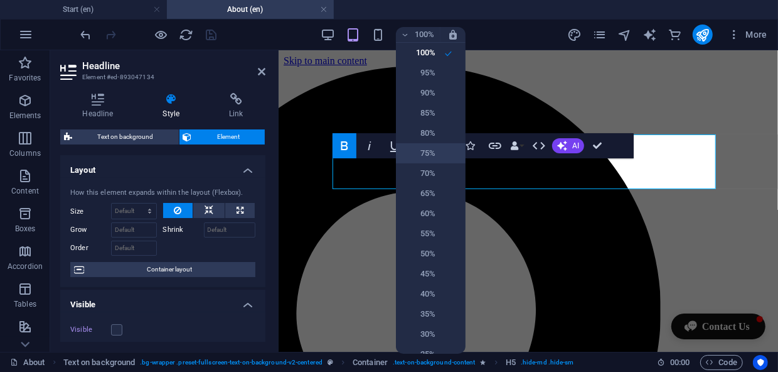
click at [430, 151] on h6 "75%" at bounding box center [420, 153] width 32 height 15
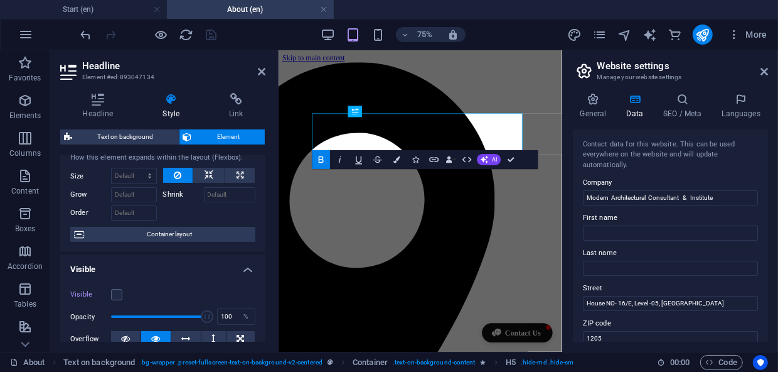
scroll to position [56, 0]
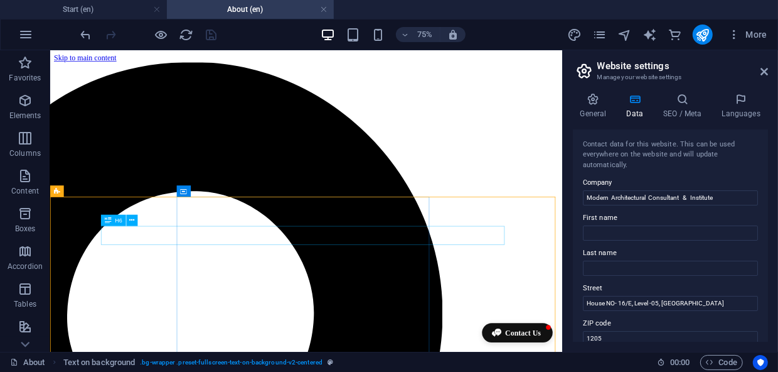
click at [108, 225] on icon at bounding box center [108, 220] width 7 height 11
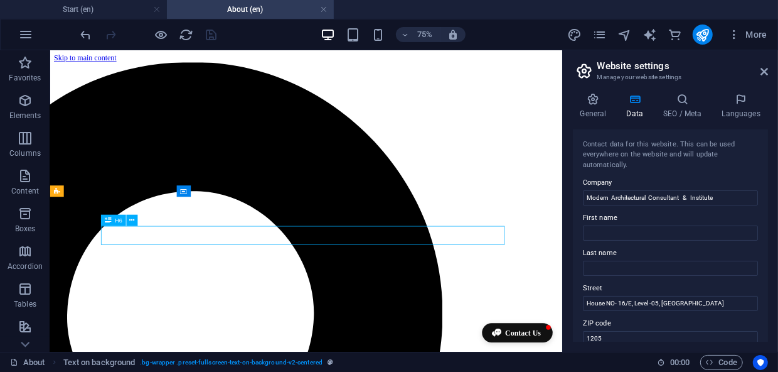
click at [108, 225] on icon at bounding box center [108, 220] width 7 height 11
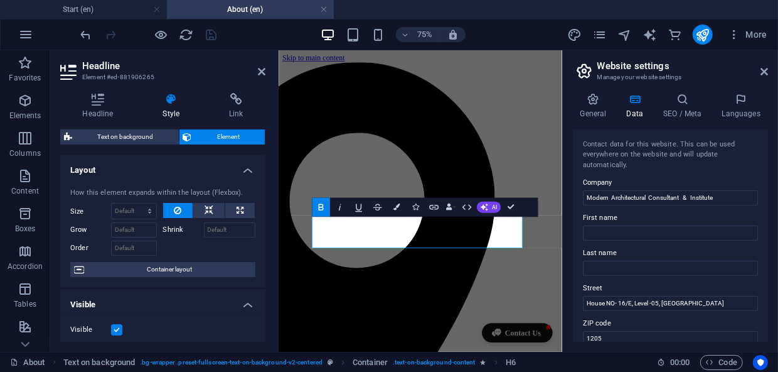
type input "170"
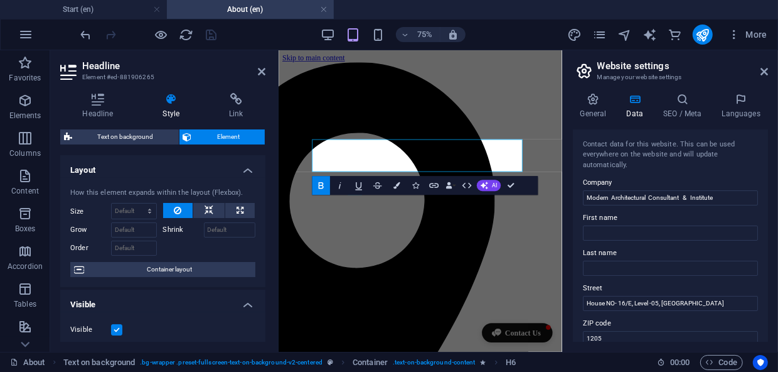
click at [118, 330] on label at bounding box center [116, 329] width 11 height 11
click at [0, 0] on input "Visible" at bounding box center [0, 0] width 0 height 0
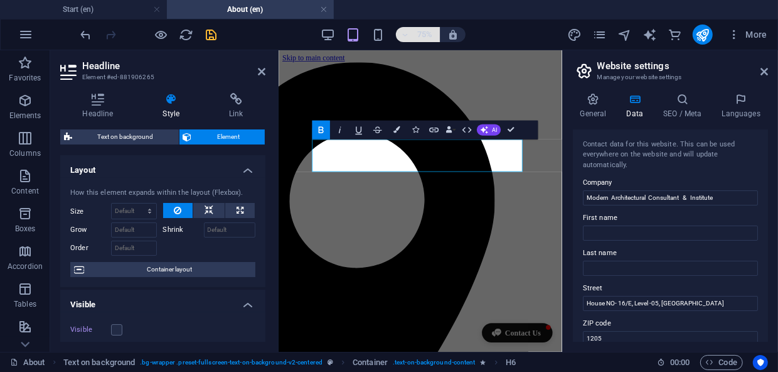
click at [420, 36] on h6 "75%" at bounding box center [425, 34] width 20 height 15
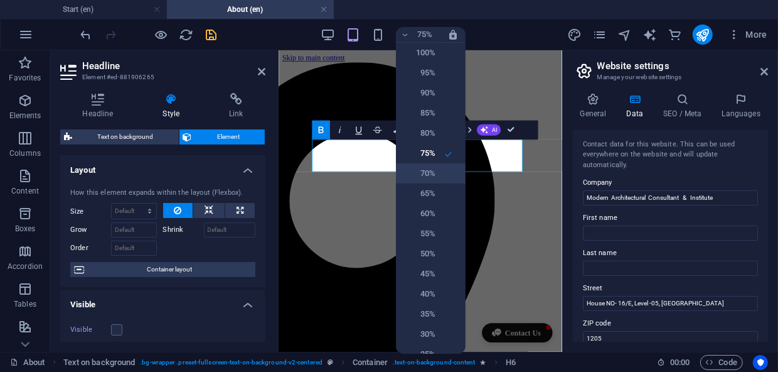
click at [424, 177] on h6 "70%" at bounding box center [420, 173] width 32 height 15
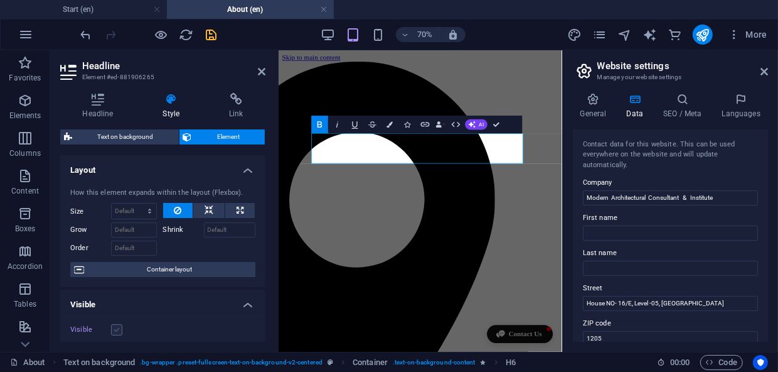
click at [116, 328] on label at bounding box center [116, 329] width 11 height 11
click at [0, 0] on input "Visible" at bounding box center [0, 0] width 0 height 0
click at [420, 35] on h6 "70%" at bounding box center [425, 34] width 20 height 15
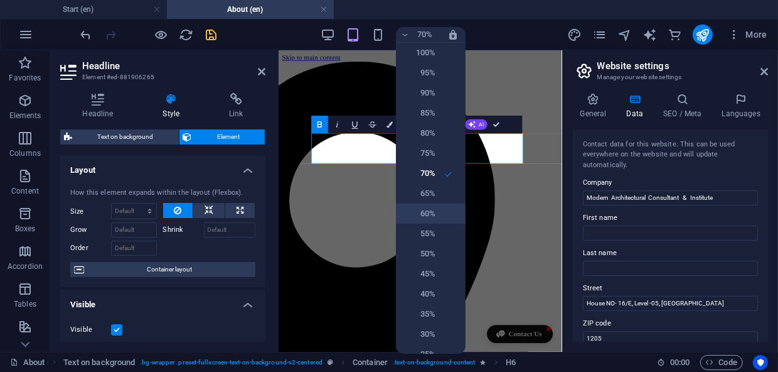
click at [432, 207] on h6 "60%" at bounding box center [420, 213] width 32 height 15
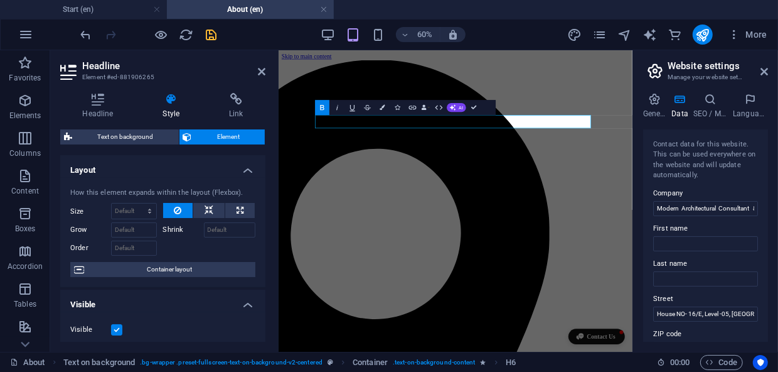
drag, startPoint x: 564, startPoint y: 110, endPoint x: 673, endPoint y: 120, distance: 109.7
click at [673, 120] on aside "Website settings Manage your website settings General Data SEO / Meta Languages…" at bounding box center [706, 200] width 146 height 301
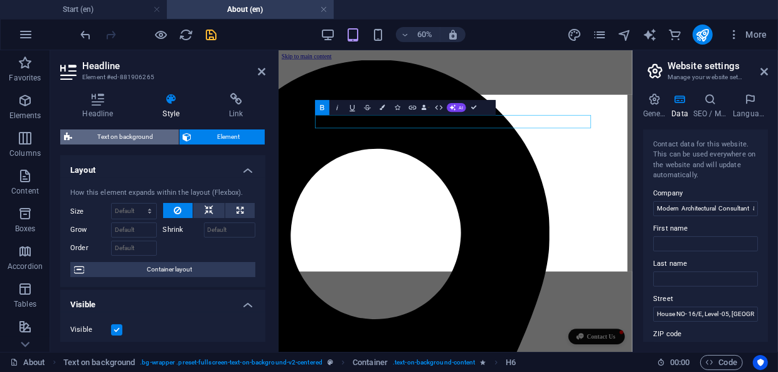
drag, startPoint x: 276, startPoint y: 136, endPoint x: 146, endPoint y: 139, distance: 129.9
click at [146, 139] on aside "Headline Element #ed-881906265 Headline Style Link Settings Level H1 H2 H3 H4 H…" at bounding box center [164, 200] width 228 height 301
click at [146, 139] on span "Text on background" at bounding box center [125, 136] width 99 height 15
select select "%"
select select "px"
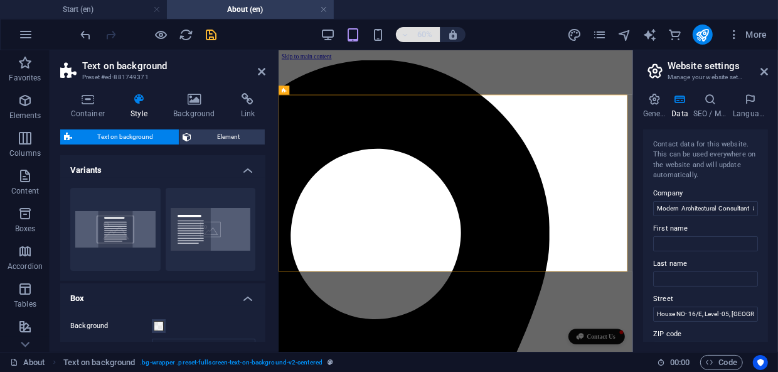
click at [420, 35] on h6 "60%" at bounding box center [425, 34] width 20 height 15
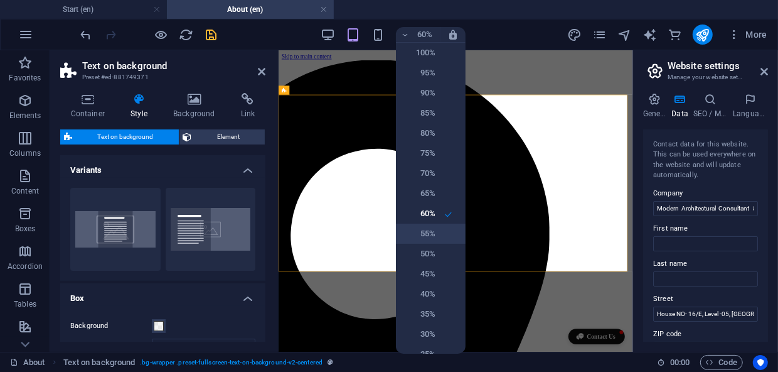
click at [436, 236] on li "55%" at bounding box center [431, 233] width 70 height 20
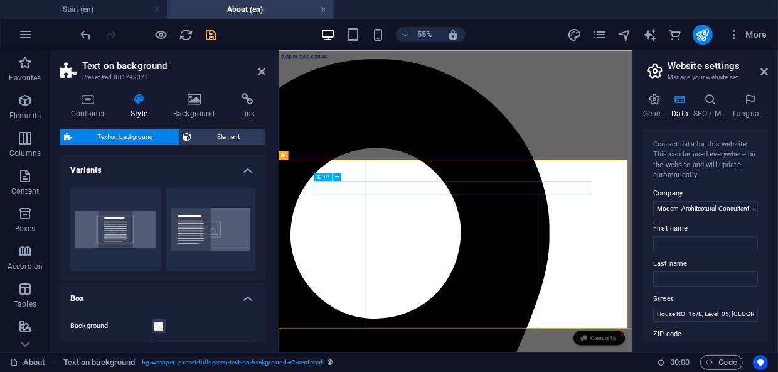
click at [325, 179] on div "H6" at bounding box center [323, 176] width 18 height 8
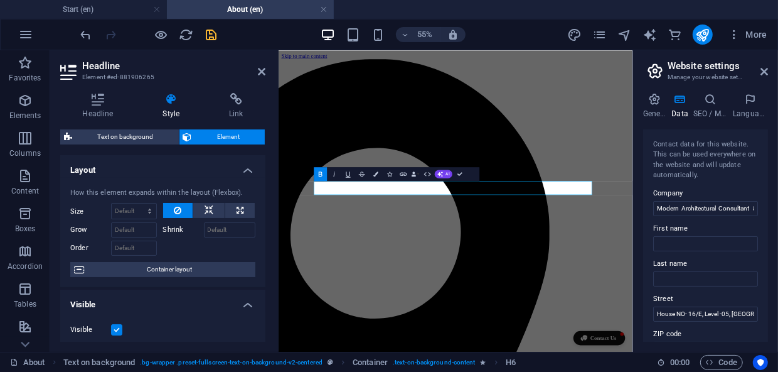
click at [117, 327] on label at bounding box center [116, 329] width 11 height 11
click at [0, 0] on input "Visible" at bounding box center [0, 0] width 0 height 0
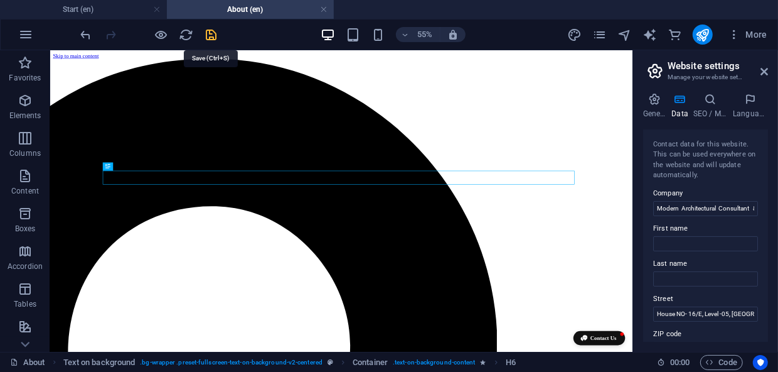
click at [210, 29] on icon "save" at bounding box center [212, 35] width 14 height 14
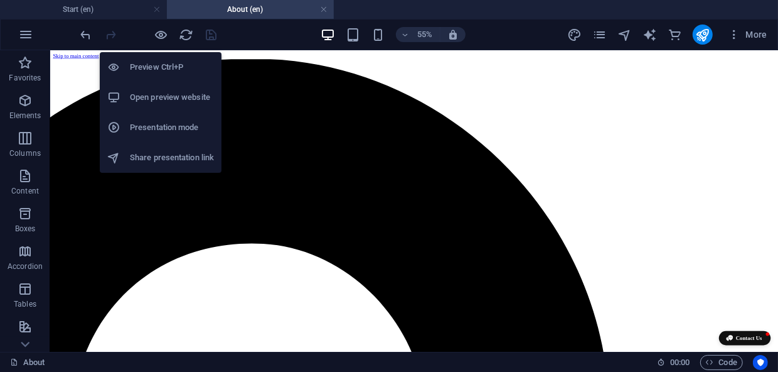
click at [167, 97] on h6 "Open preview website" at bounding box center [172, 97] width 84 height 15
